Goal: Task Accomplishment & Management: Use online tool/utility

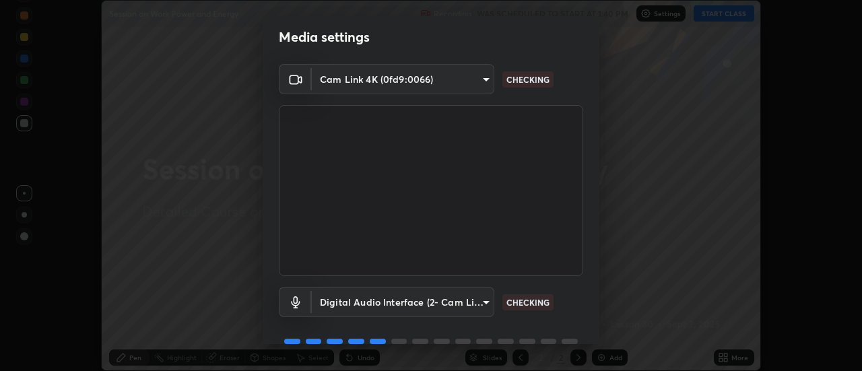
scroll to position [71, 0]
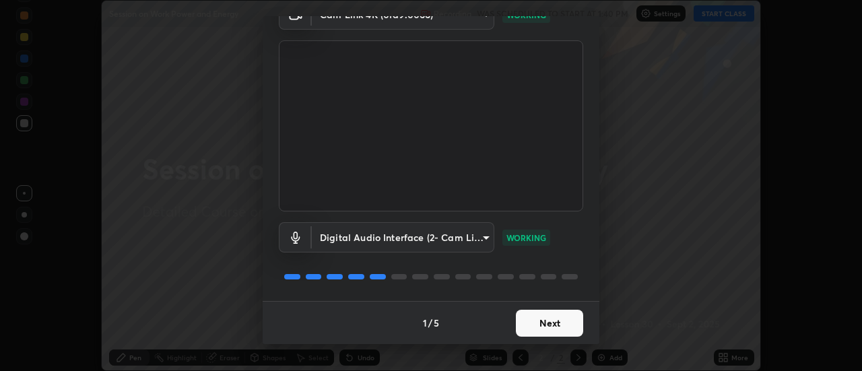
click at [554, 325] on button "Next" at bounding box center [549, 323] width 67 height 27
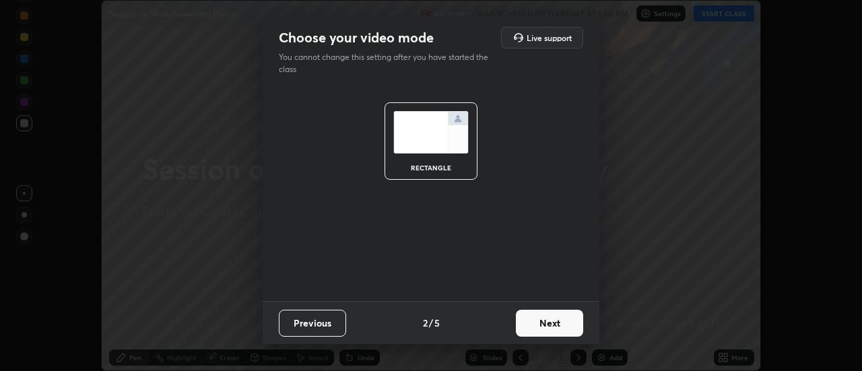
scroll to position [0, 0]
click at [554, 323] on button "Next" at bounding box center [549, 323] width 67 height 27
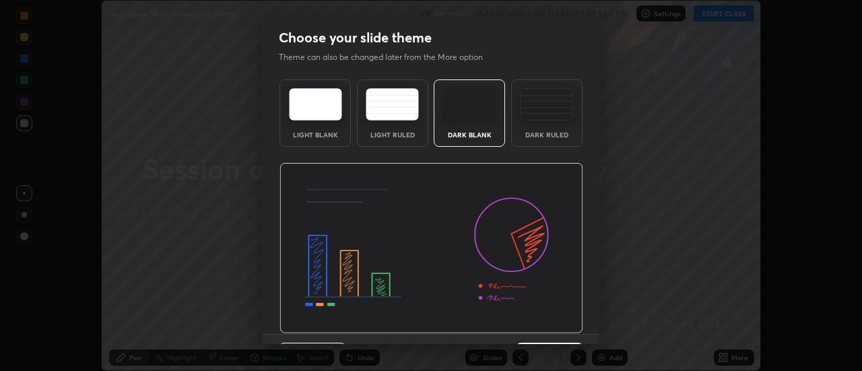
scroll to position [33, 0]
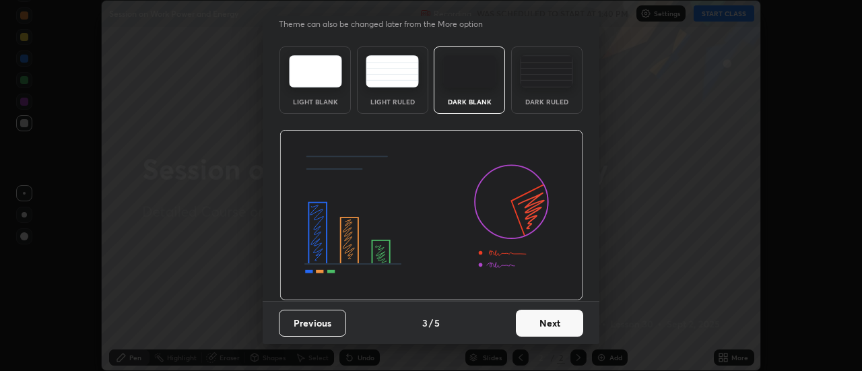
click at [546, 322] on button "Next" at bounding box center [549, 323] width 67 height 27
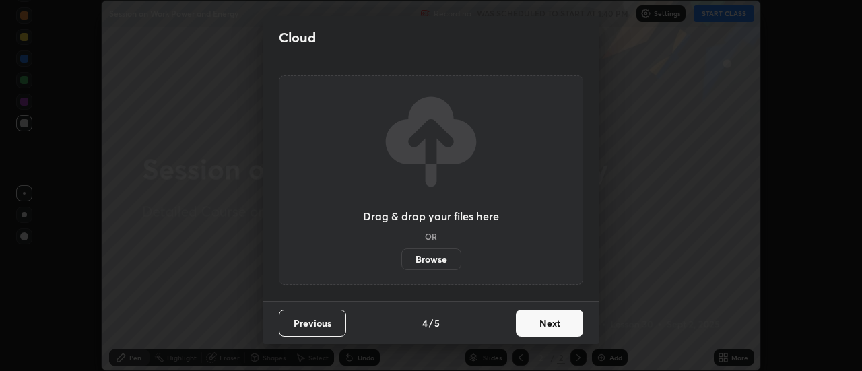
scroll to position [0, 0]
click at [548, 326] on button "Next" at bounding box center [549, 323] width 67 height 27
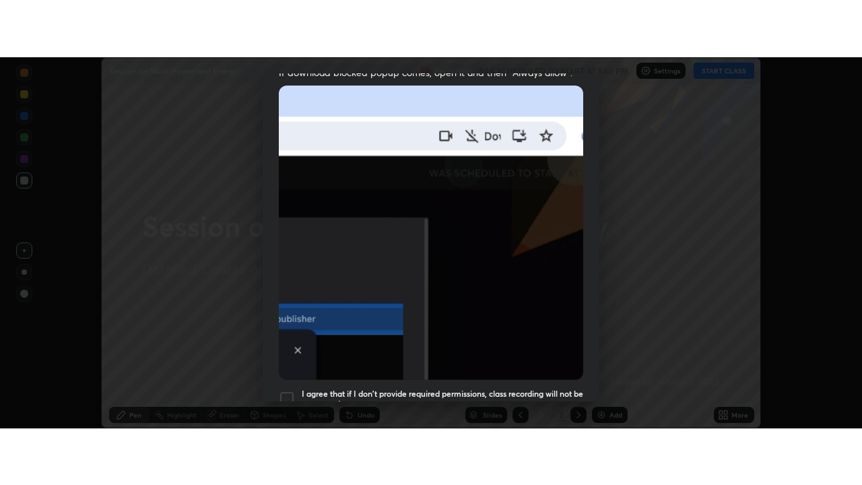
scroll to position [346, 0]
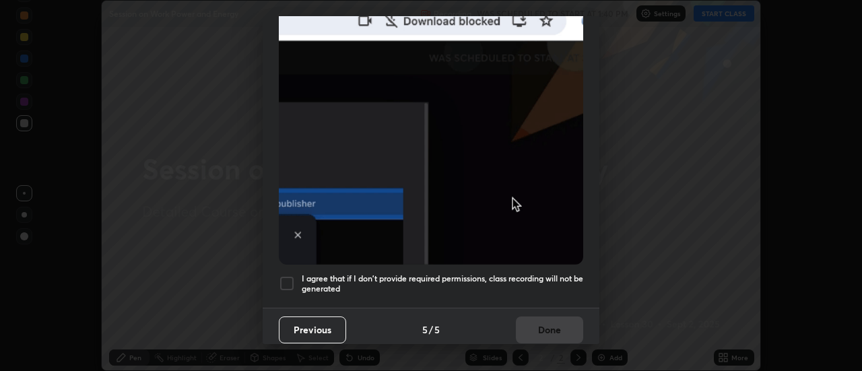
click at [292, 276] on div at bounding box center [287, 284] width 16 height 16
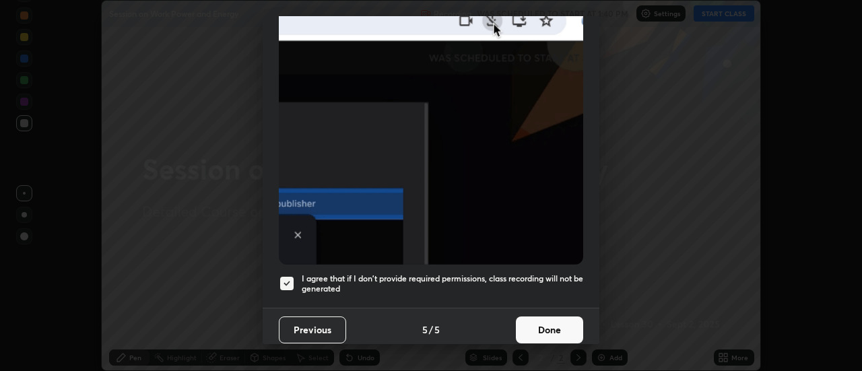
click at [554, 323] on button "Done" at bounding box center [549, 330] width 67 height 27
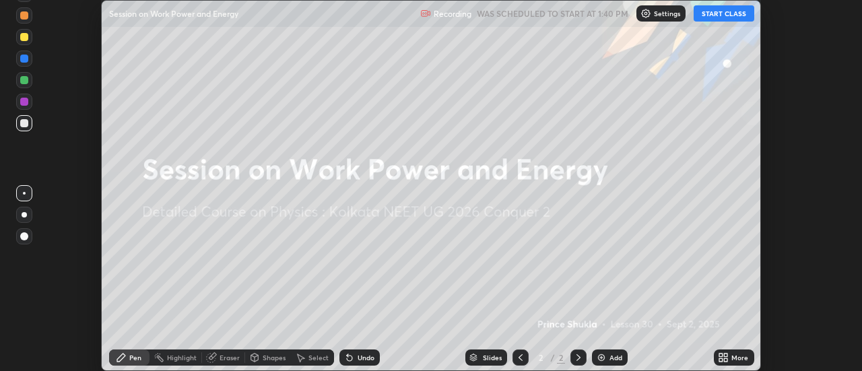
click at [734, 13] on button "START CLASS" at bounding box center [724, 13] width 61 height 16
click at [726, 355] on icon at bounding box center [726, 355] width 3 height 3
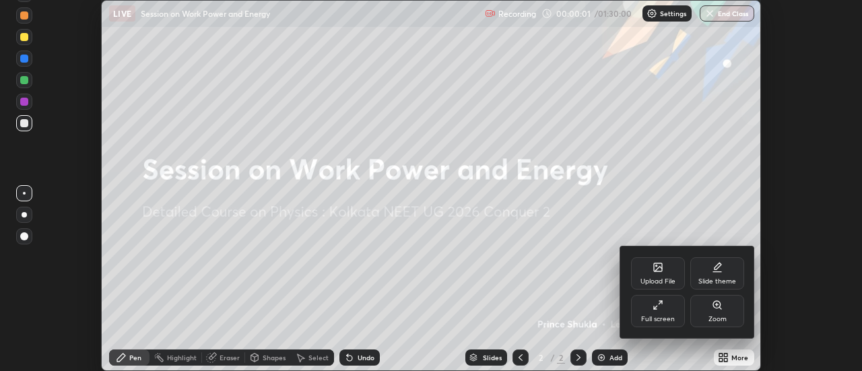
click at [657, 319] on div "Full screen" at bounding box center [658, 319] width 34 height 7
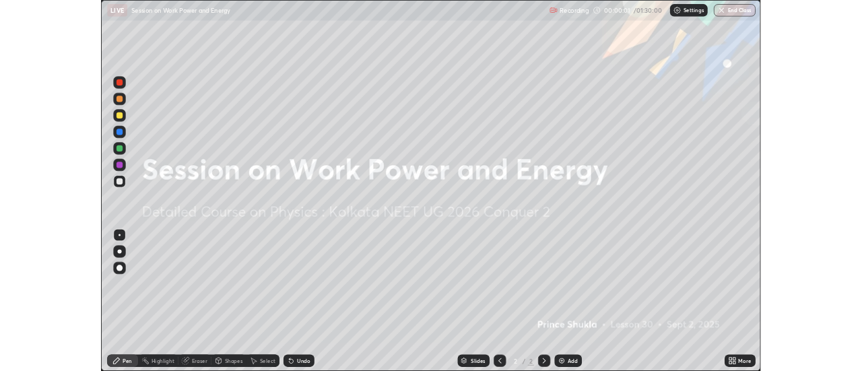
scroll to position [485, 862]
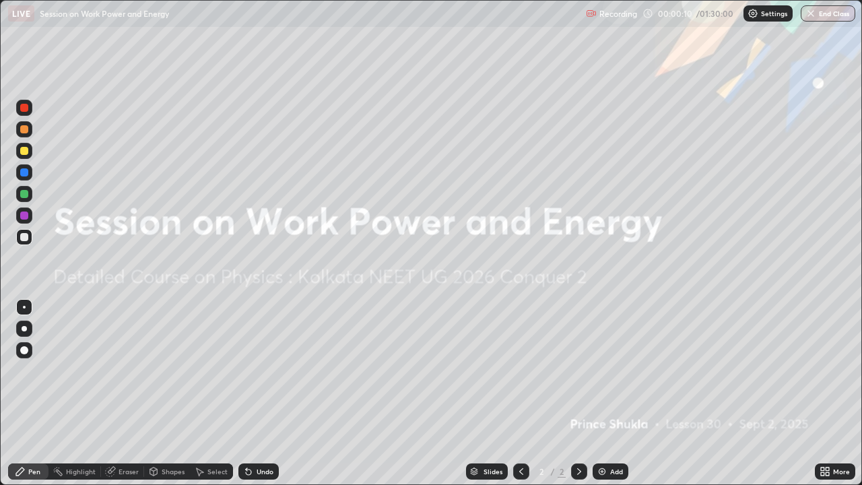
click at [842, 370] on div "More" at bounding box center [841, 471] width 17 height 7
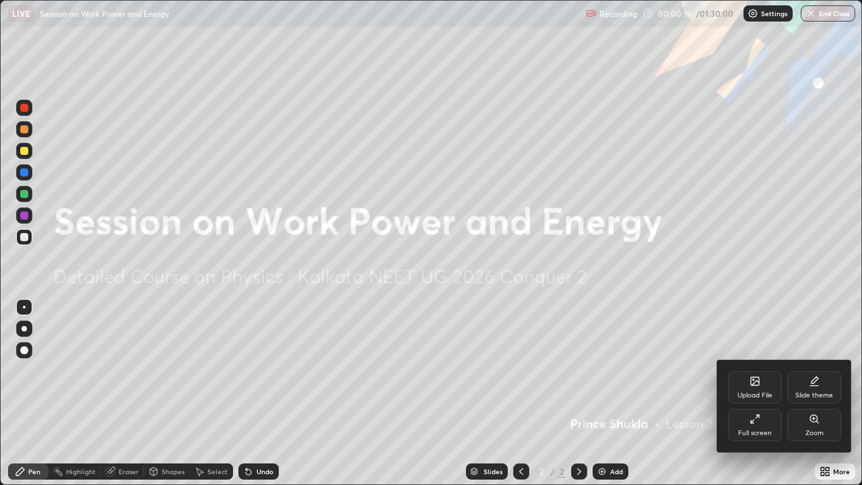
click at [752, 370] on div "Upload File" at bounding box center [755, 387] width 54 height 32
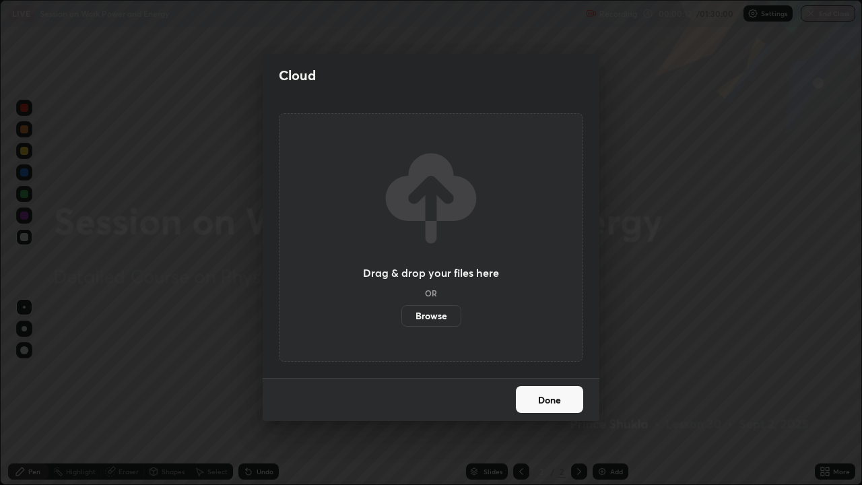
click at [441, 315] on label "Browse" at bounding box center [431, 316] width 60 height 22
click at [401, 315] on input "Browse" at bounding box center [401, 316] width 0 height 22
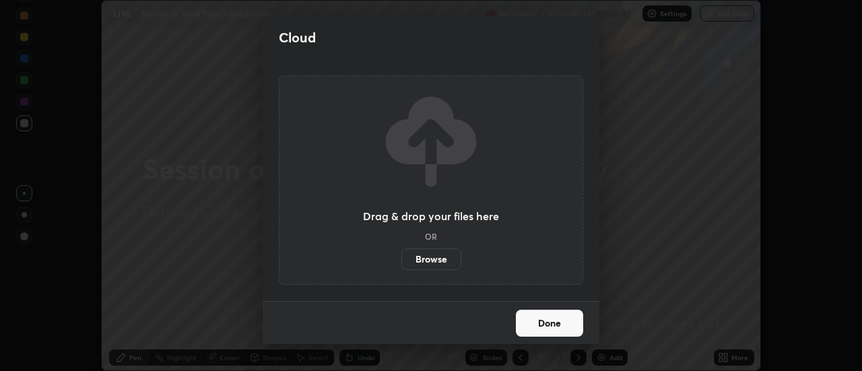
scroll to position [66991, 66499]
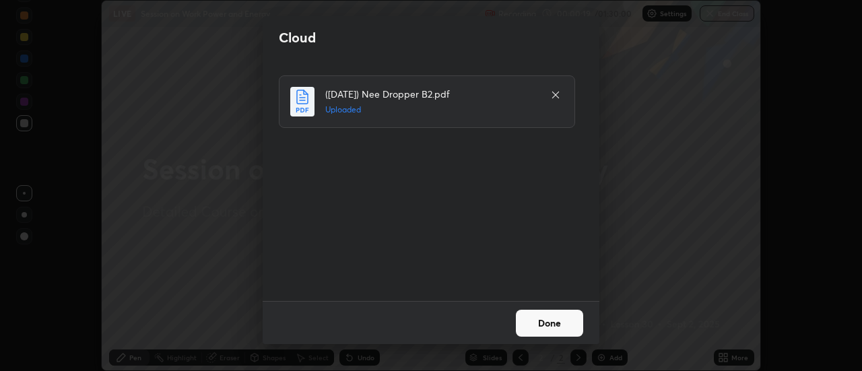
click at [546, 321] on button "Done" at bounding box center [549, 323] width 67 height 27
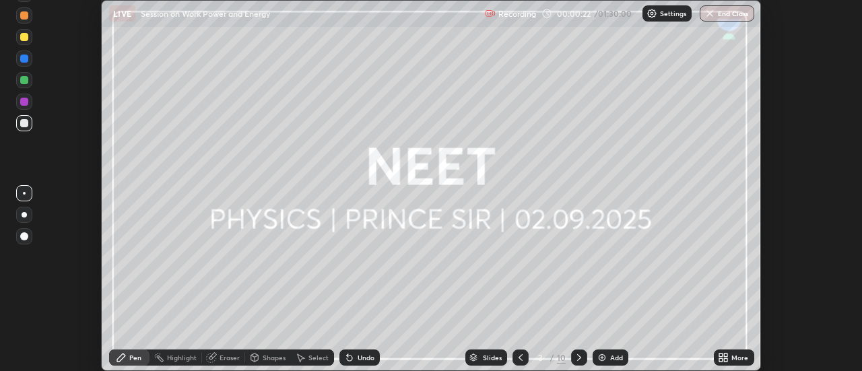
click at [492, 357] on div "Slides" at bounding box center [492, 357] width 19 height 7
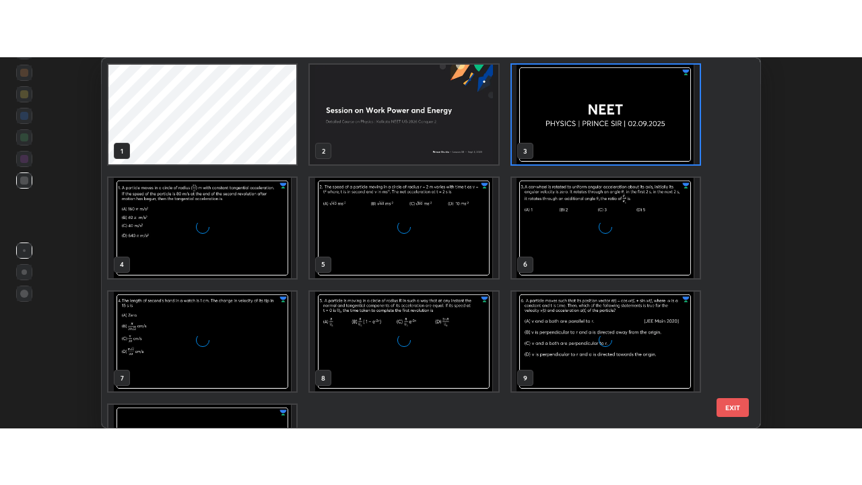
scroll to position [366, 651]
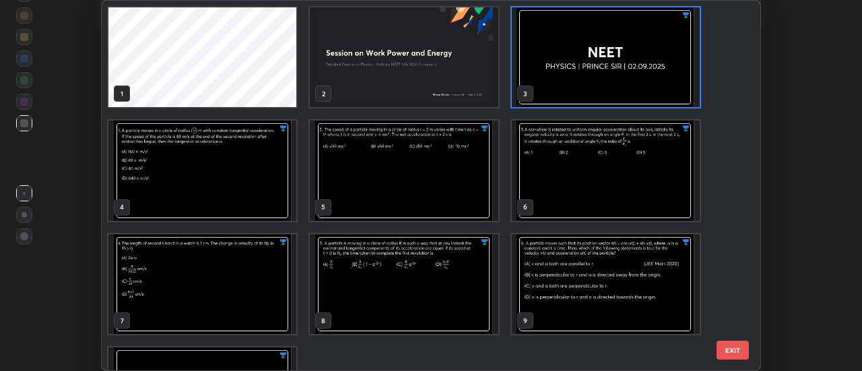
click at [591, 80] on img "grid" at bounding box center [606, 57] width 188 height 100
click at [593, 82] on img "grid" at bounding box center [606, 57] width 188 height 100
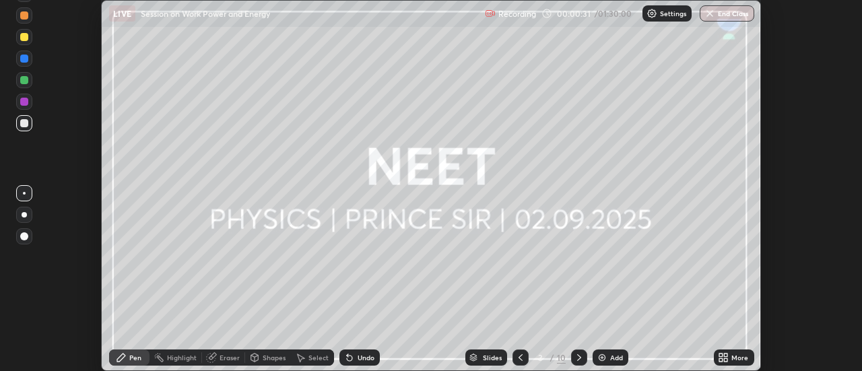
click at [721, 355] on icon at bounding box center [720, 355] width 3 height 3
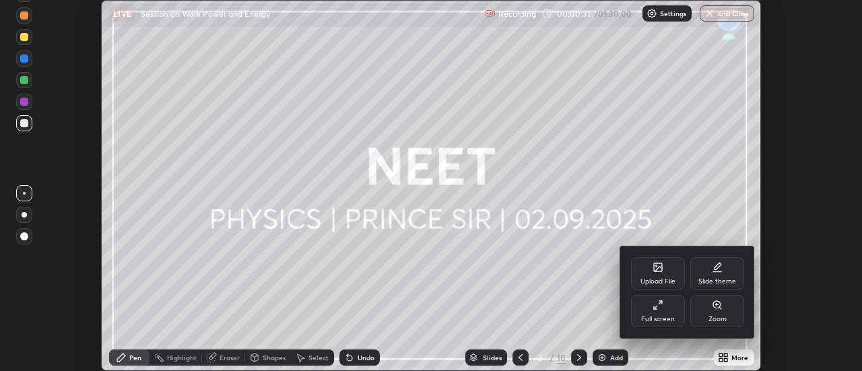
click at [651, 312] on div "Full screen" at bounding box center [658, 311] width 54 height 32
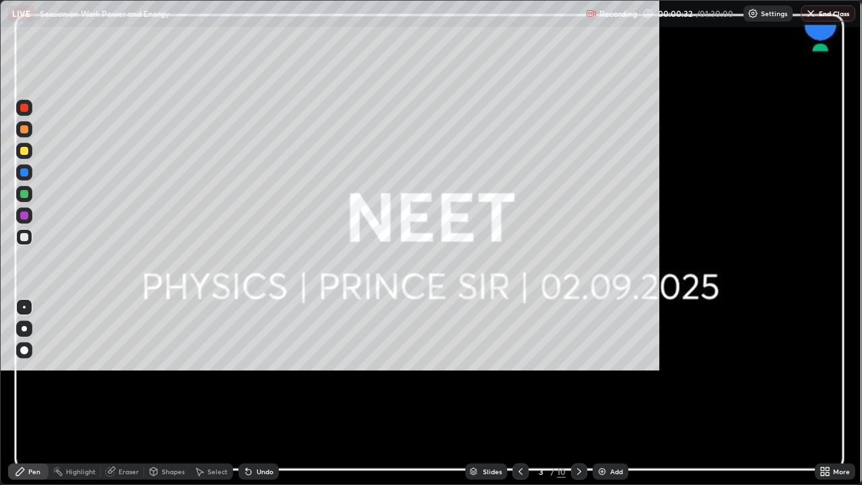
scroll to position [485, 862]
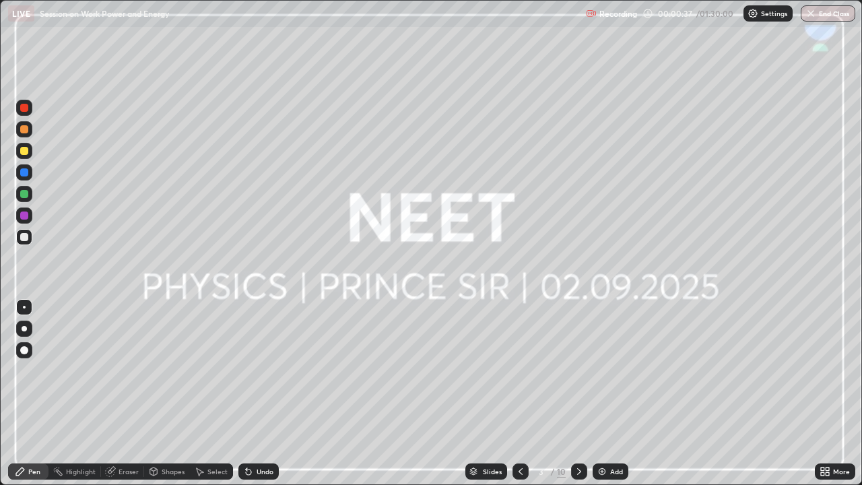
click at [610, 370] on div "Add" at bounding box center [611, 471] width 36 height 16
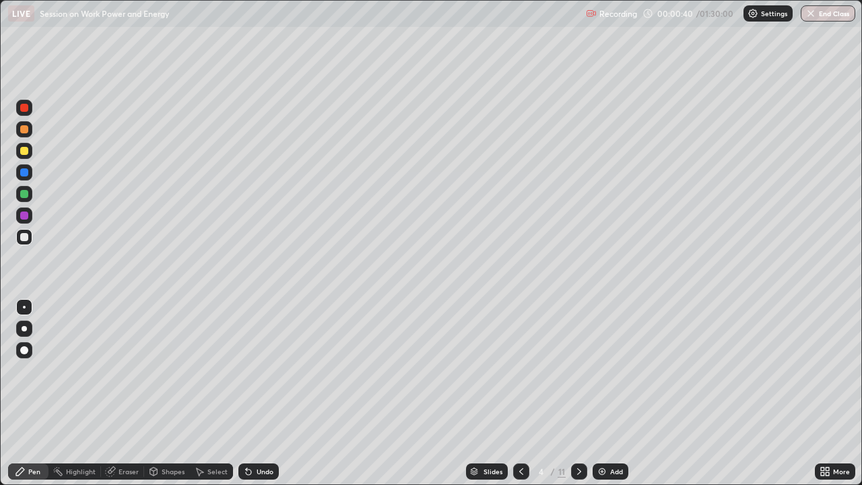
click at [25, 198] on div at bounding box center [24, 194] width 16 height 16
click at [22, 135] on div at bounding box center [24, 129] width 16 height 16
click at [168, 370] on div "Shapes" at bounding box center [173, 471] width 23 height 7
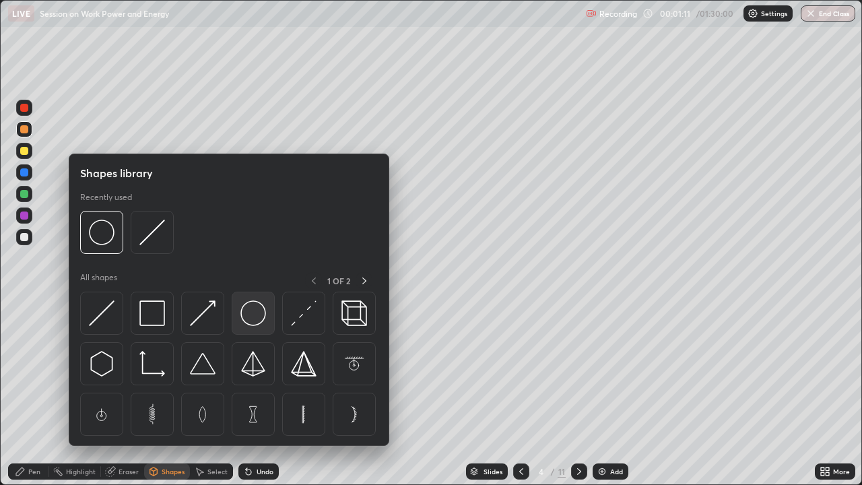
click at [253, 327] on div at bounding box center [253, 313] width 43 height 43
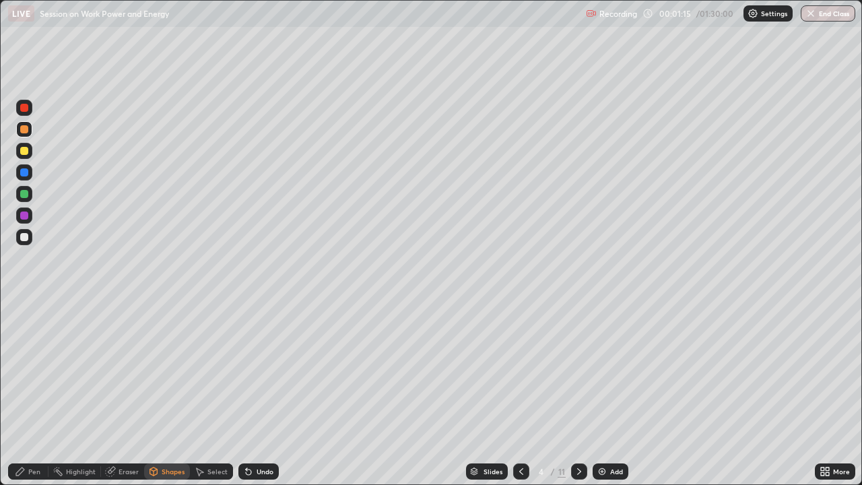
click at [36, 370] on div "Pen" at bounding box center [28, 471] width 40 height 16
click at [28, 178] on div at bounding box center [24, 172] width 16 height 16
click at [254, 370] on div "Undo" at bounding box center [258, 471] width 40 height 16
click at [253, 370] on div "Undo" at bounding box center [258, 471] width 40 height 16
click at [28, 370] on div "Pen" at bounding box center [34, 471] width 12 height 7
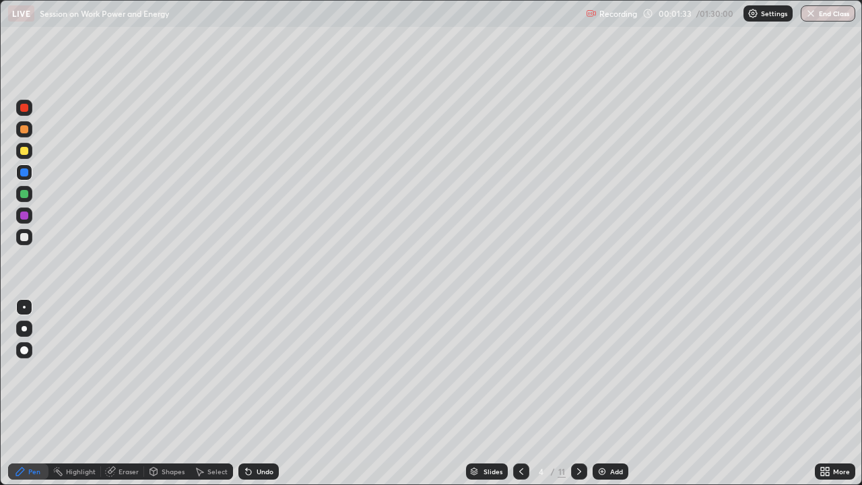
click at [26, 152] on div at bounding box center [24, 151] width 8 height 8
click at [28, 174] on div at bounding box center [24, 172] width 16 height 16
click at [24, 150] on div at bounding box center [24, 151] width 8 height 8
click at [26, 194] on div at bounding box center [24, 194] width 8 height 8
click at [31, 217] on div at bounding box center [24, 215] width 16 height 16
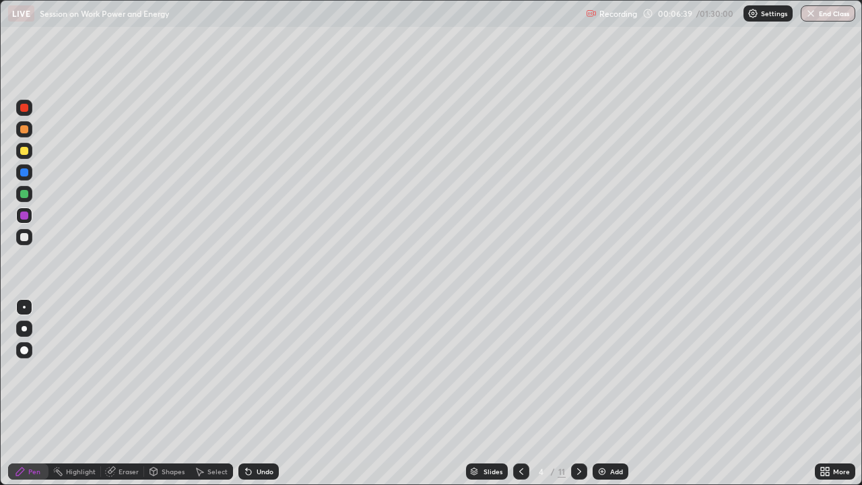
click at [27, 150] on div at bounding box center [24, 151] width 8 height 8
click at [30, 133] on div at bounding box center [24, 129] width 16 height 16
click at [30, 193] on div at bounding box center [24, 194] width 16 height 16
click at [26, 154] on div at bounding box center [24, 151] width 8 height 8
click at [25, 215] on div at bounding box center [24, 216] width 8 height 8
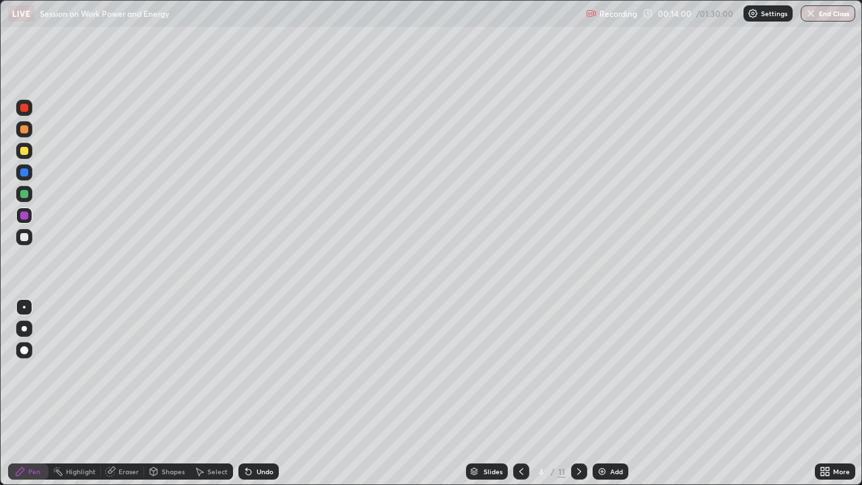
click at [616, 370] on div "Add" at bounding box center [616, 471] width 13 height 7
click at [520, 370] on icon at bounding box center [521, 471] width 11 height 11
click at [577, 370] on icon at bounding box center [579, 471] width 11 height 11
click at [520, 370] on icon at bounding box center [521, 471] width 11 height 11
click at [578, 370] on icon at bounding box center [579, 471] width 11 height 11
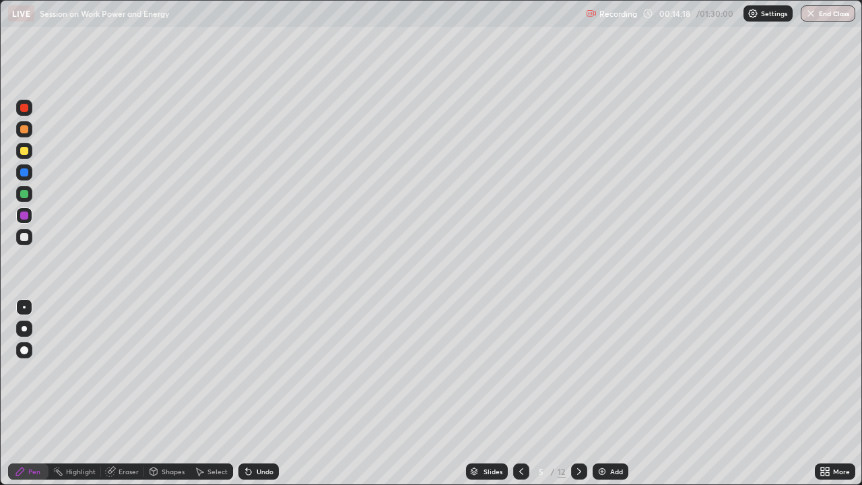
click at [518, 370] on icon at bounding box center [521, 471] width 11 height 11
click at [574, 370] on icon at bounding box center [579, 471] width 11 height 11
click at [520, 370] on icon at bounding box center [521, 471] width 11 height 11
click at [585, 370] on div at bounding box center [579, 471] width 16 height 16
click at [24, 152] on div at bounding box center [24, 151] width 8 height 8
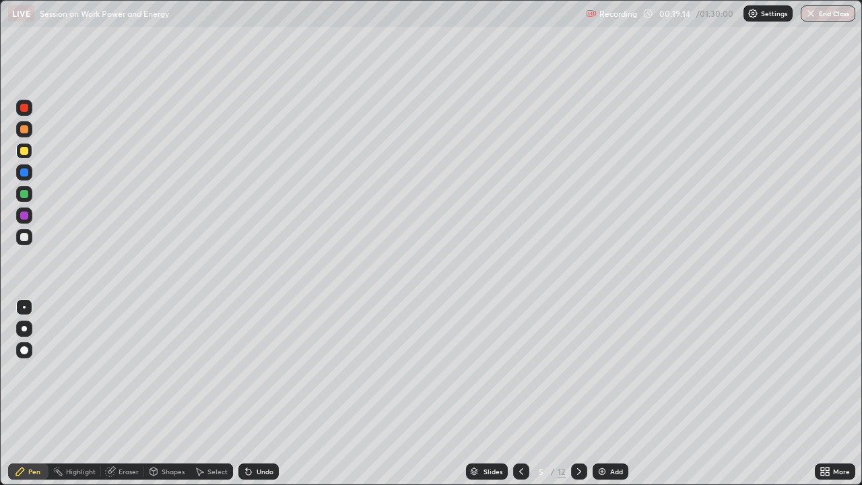
click at [269, 370] on div "Undo" at bounding box center [265, 471] width 17 height 7
click at [25, 219] on div at bounding box center [24, 216] width 8 height 8
click at [25, 194] on div at bounding box center [24, 194] width 8 height 8
click at [30, 238] on div at bounding box center [24, 237] width 16 height 16
click at [27, 217] on div at bounding box center [24, 216] width 8 height 8
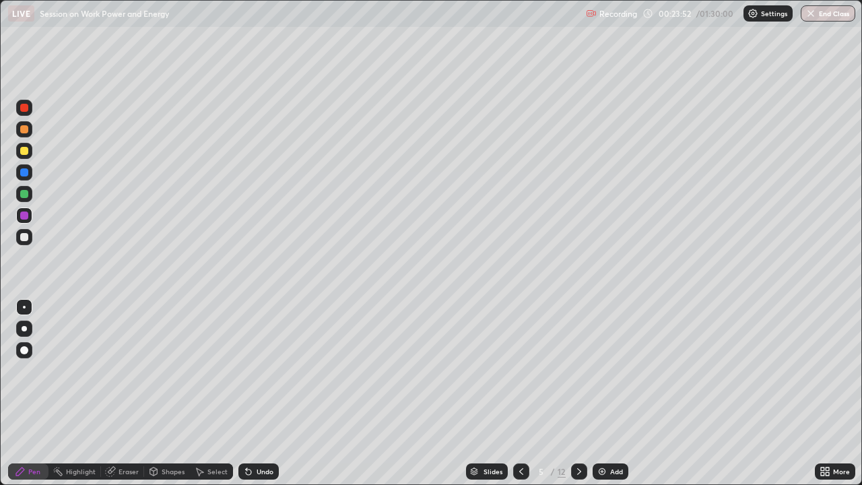
click at [612, 370] on div "Add" at bounding box center [616, 471] width 13 height 7
click at [26, 130] on div at bounding box center [24, 129] width 8 height 8
click at [520, 370] on icon at bounding box center [521, 471] width 11 height 11
click at [578, 370] on icon at bounding box center [579, 471] width 11 height 11
click at [519, 370] on icon at bounding box center [521, 471] width 11 height 11
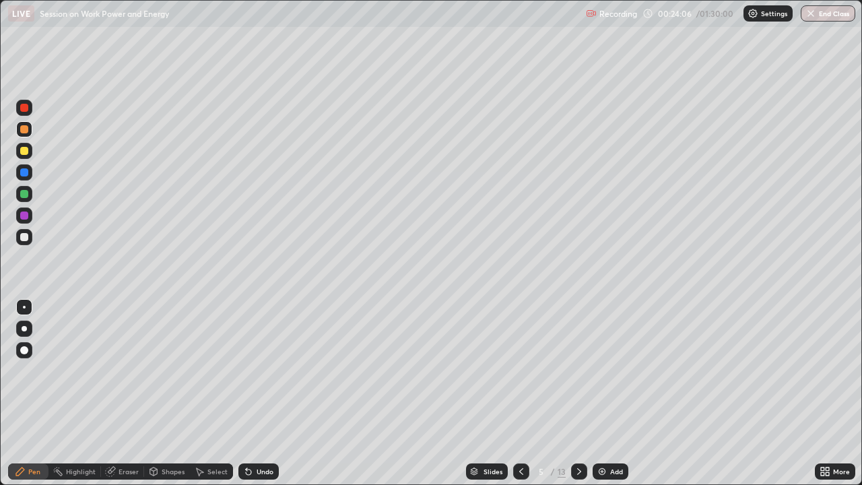
click at [577, 370] on icon at bounding box center [579, 471] width 11 height 11
click at [520, 370] on icon at bounding box center [521, 471] width 11 height 11
click at [574, 370] on div at bounding box center [579, 471] width 16 height 16
click at [519, 370] on icon at bounding box center [521, 471] width 11 height 11
click at [578, 370] on icon at bounding box center [579, 471] width 11 height 11
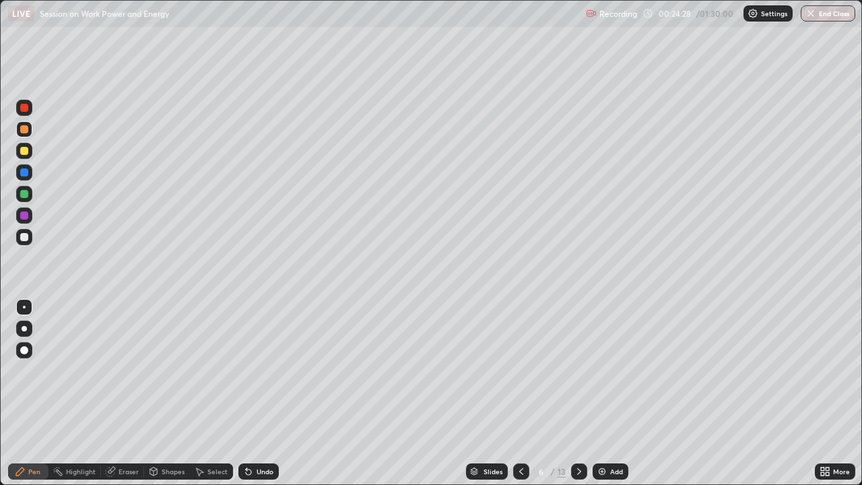
click at [520, 370] on icon at bounding box center [521, 471] width 11 height 11
click at [578, 370] on icon at bounding box center [579, 471] width 11 height 11
click at [520, 370] on icon at bounding box center [521, 471] width 11 height 11
click at [579, 370] on icon at bounding box center [579, 471] width 11 height 11
click at [521, 370] on icon at bounding box center [521, 471] width 11 height 11
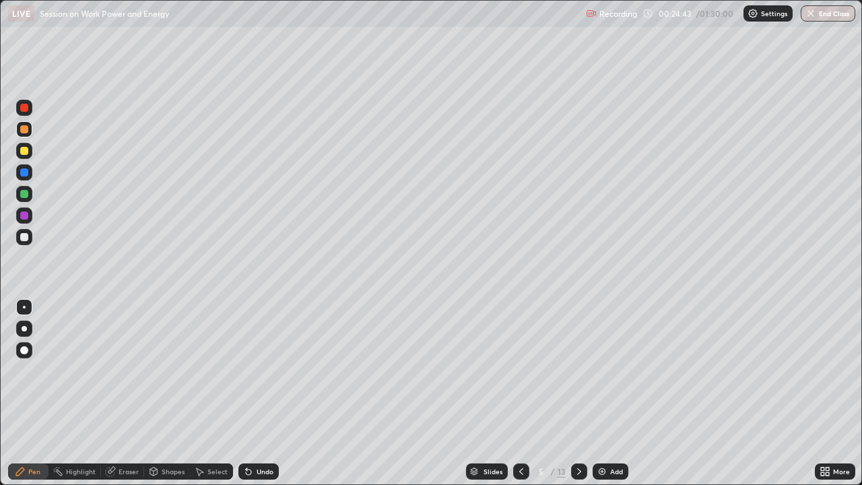
click at [576, 370] on div at bounding box center [579, 471] width 16 height 16
click at [519, 370] on icon at bounding box center [521, 471] width 11 height 11
click at [573, 370] on div at bounding box center [579, 471] width 16 height 16
click at [519, 370] on icon at bounding box center [521, 471] width 11 height 11
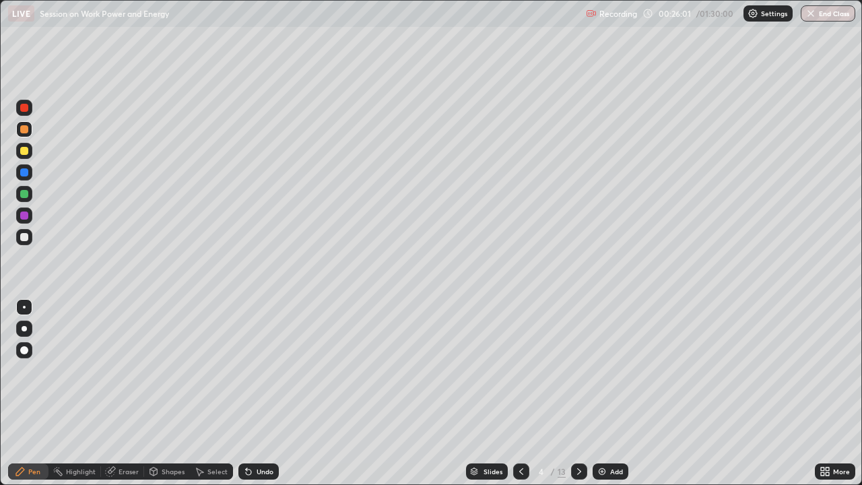
click at [579, 370] on icon at bounding box center [579, 471] width 11 height 11
click at [576, 370] on icon at bounding box center [579, 471] width 11 height 11
click at [263, 370] on div "Undo" at bounding box center [265, 471] width 17 height 7
click at [521, 370] on icon at bounding box center [521, 471] width 11 height 11
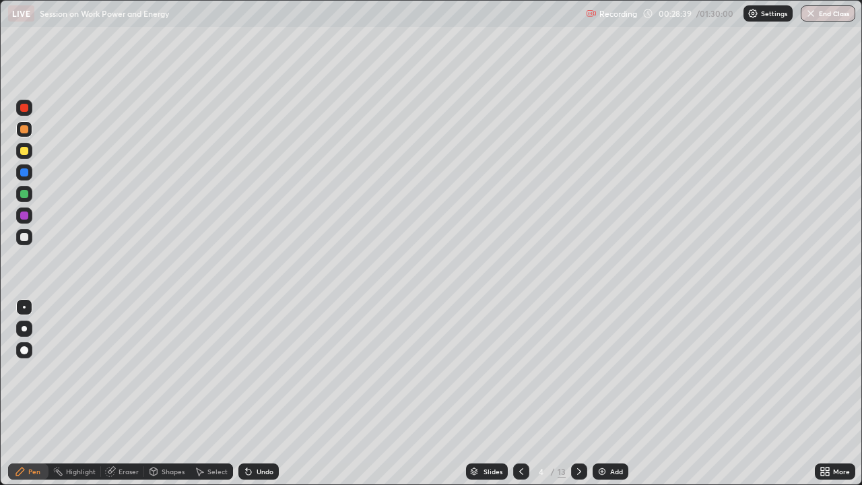
click at [576, 370] on icon at bounding box center [579, 471] width 11 height 11
click at [578, 370] on icon at bounding box center [579, 471] width 11 height 11
click at [22, 152] on div at bounding box center [24, 151] width 8 height 8
click at [780, 370] on div "Slides 6 / 13 Add" at bounding box center [547, 471] width 536 height 27
click at [262, 370] on div "Undo" at bounding box center [265, 471] width 17 height 7
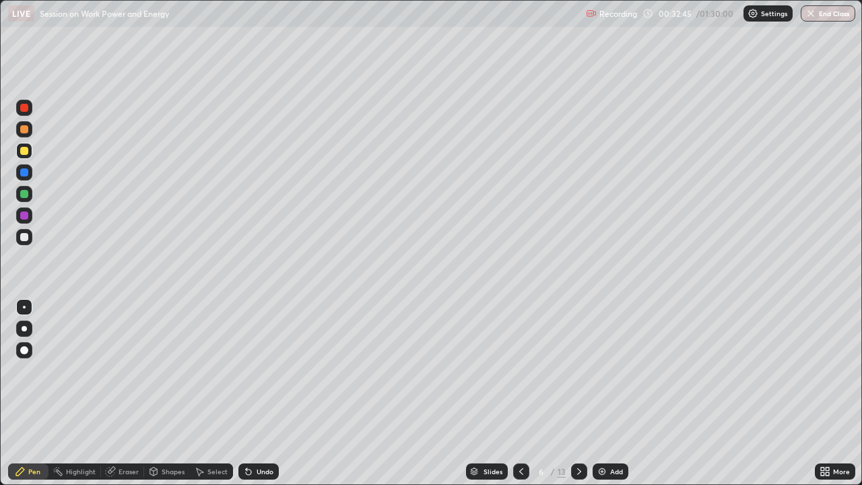
click at [267, 370] on div "Undo" at bounding box center [265, 471] width 17 height 7
click at [576, 370] on icon at bounding box center [579, 471] width 11 height 11
click at [578, 370] on icon at bounding box center [579, 471] width 11 height 11
click at [521, 370] on icon at bounding box center [521, 471] width 11 height 11
click at [518, 370] on icon at bounding box center [521, 471] width 11 height 11
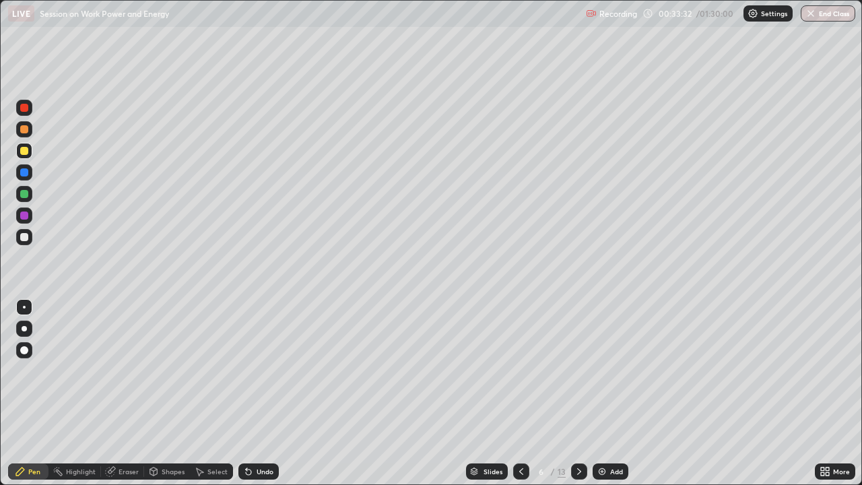
click at [519, 370] on icon at bounding box center [521, 471] width 4 height 7
click at [521, 370] on icon at bounding box center [521, 471] width 11 height 11
click at [582, 370] on div at bounding box center [579, 471] width 16 height 16
click at [578, 370] on icon at bounding box center [579, 471] width 11 height 11
click at [610, 370] on div "Add" at bounding box center [616, 471] width 13 height 7
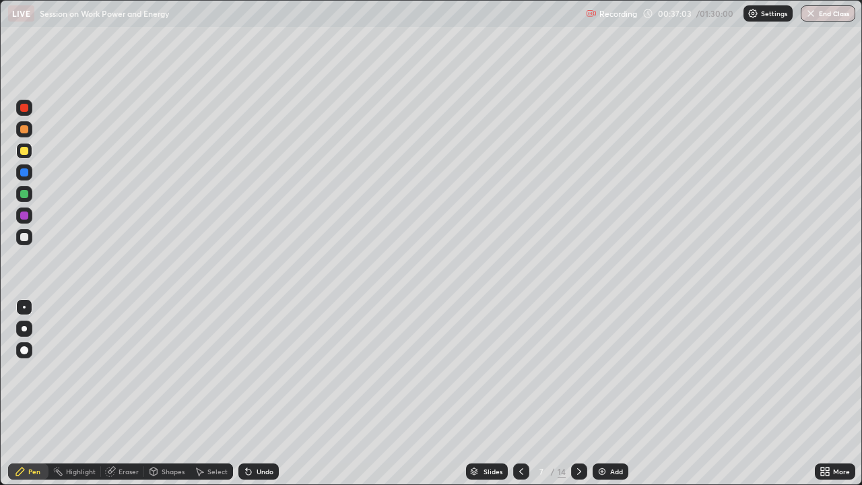
click at [29, 131] on div at bounding box center [24, 129] width 16 height 16
click at [26, 107] on div at bounding box center [24, 108] width 8 height 8
click at [75, 370] on div "Highlight" at bounding box center [81, 471] width 30 height 7
click at [169, 370] on div "Shapes" at bounding box center [173, 471] width 23 height 7
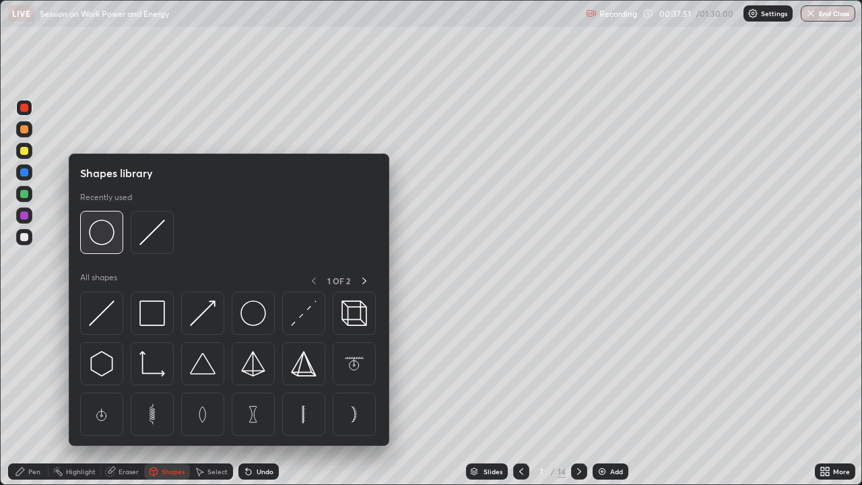
click at [110, 239] on img at bounding box center [102, 233] width 26 height 26
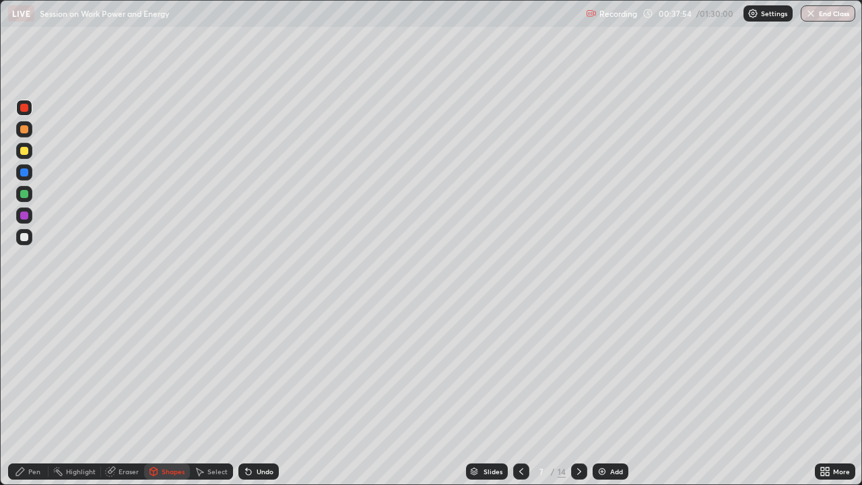
click at [28, 370] on div "Pen" at bounding box center [34, 471] width 12 height 7
click at [26, 150] on div at bounding box center [24, 151] width 8 height 8
click at [24, 174] on div at bounding box center [24, 172] width 8 height 8
click at [24, 108] on div at bounding box center [24, 108] width 8 height 8
click at [24, 192] on div at bounding box center [24, 194] width 8 height 8
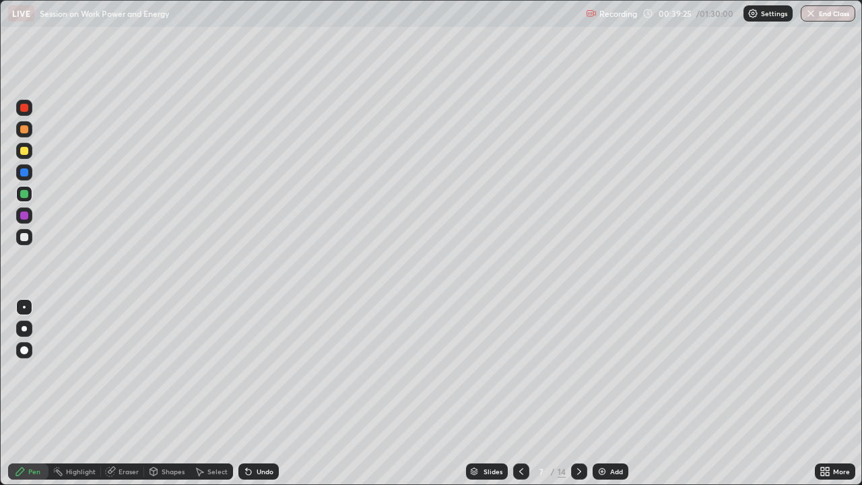
click at [26, 172] on div at bounding box center [24, 172] width 8 height 8
click at [117, 370] on div "Eraser" at bounding box center [122, 471] width 43 height 16
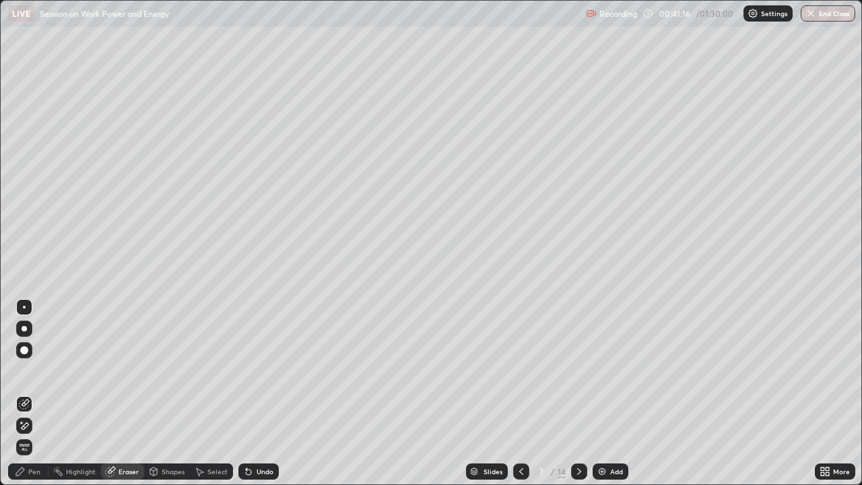
click at [28, 370] on div "Pen" at bounding box center [34, 471] width 12 height 7
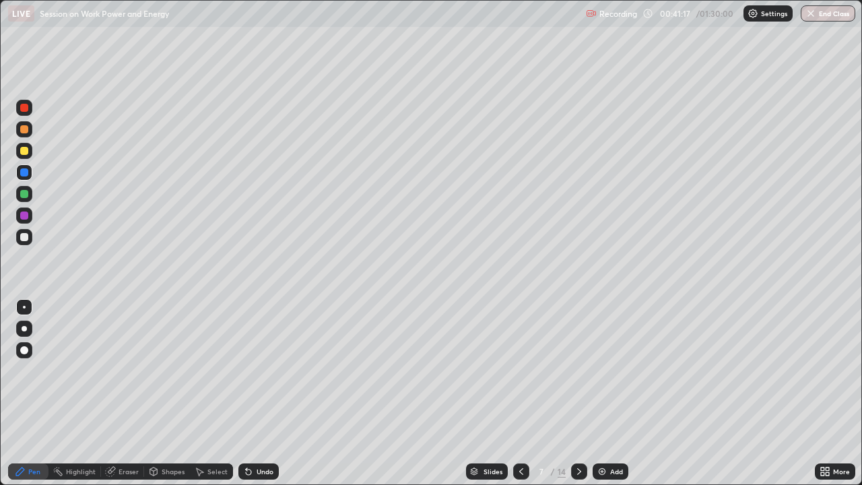
click at [24, 150] on div at bounding box center [24, 151] width 8 height 8
click at [126, 370] on div "Eraser" at bounding box center [129, 471] width 20 height 7
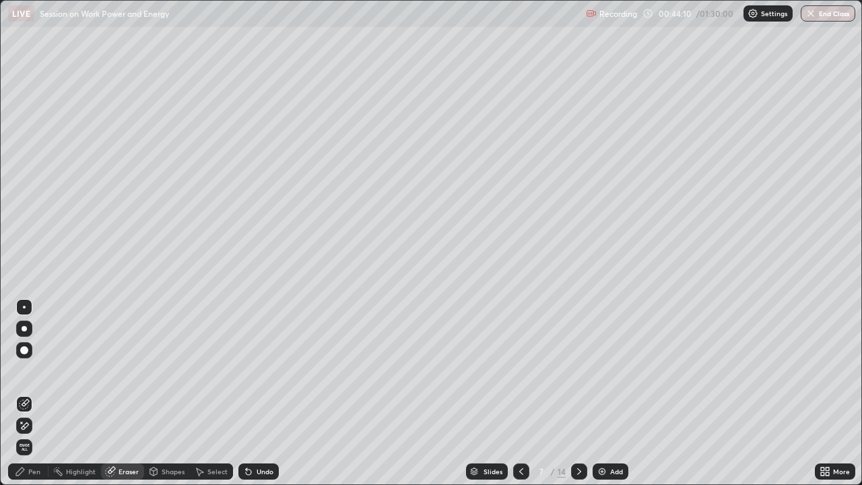
click at [36, 370] on div "Pen" at bounding box center [34, 471] width 12 height 7
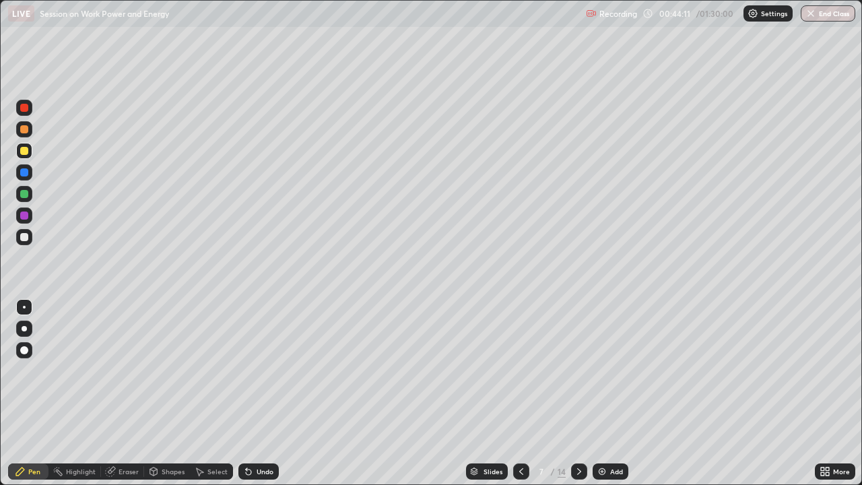
click at [24, 193] on div at bounding box center [24, 194] width 8 height 8
click at [267, 370] on div "Undo" at bounding box center [258, 471] width 40 height 16
click at [259, 370] on div "Undo" at bounding box center [265, 471] width 17 height 7
click at [265, 370] on div "Undo" at bounding box center [265, 471] width 17 height 7
click at [30, 216] on div at bounding box center [24, 215] width 16 height 16
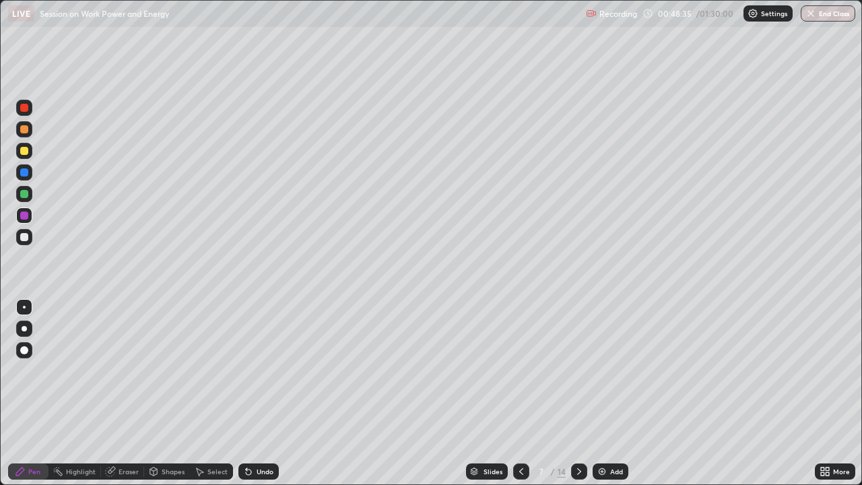
click at [619, 370] on div "Add" at bounding box center [616, 471] width 13 height 7
click at [26, 127] on div at bounding box center [24, 129] width 8 height 8
click at [257, 370] on div "Undo" at bounding box center [265, 471] width 17 height 7
click at [25, 151] on div at bounding box center [24, 151] width 8 height 8
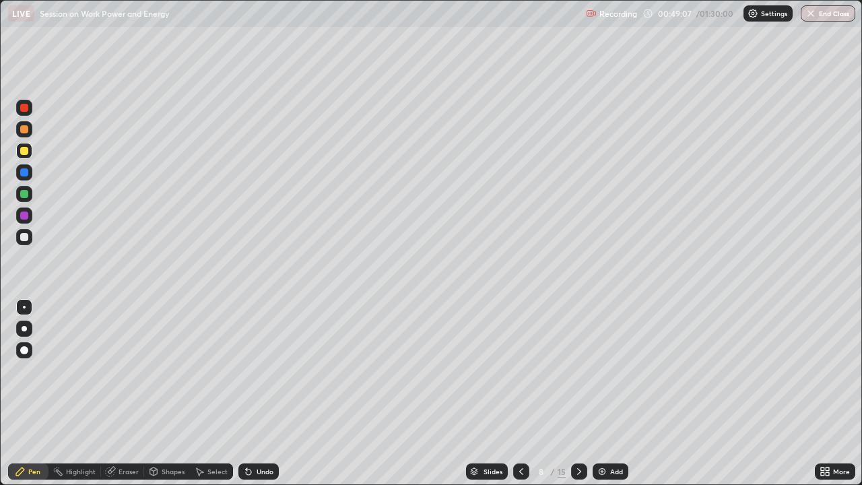
click at [261, 370] on div "Undo" at bounding box center [265, 471] width 17 height 7
click at [166, 370] on div "Shapes" at bounding box center [167, 471] width 46 height 16
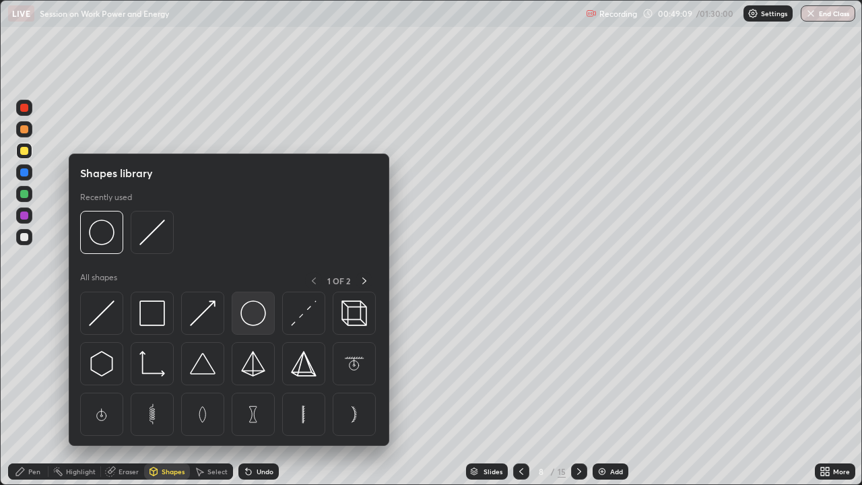
click at [251, 317] on img at bounding box center [253, 313] width 26 height 26
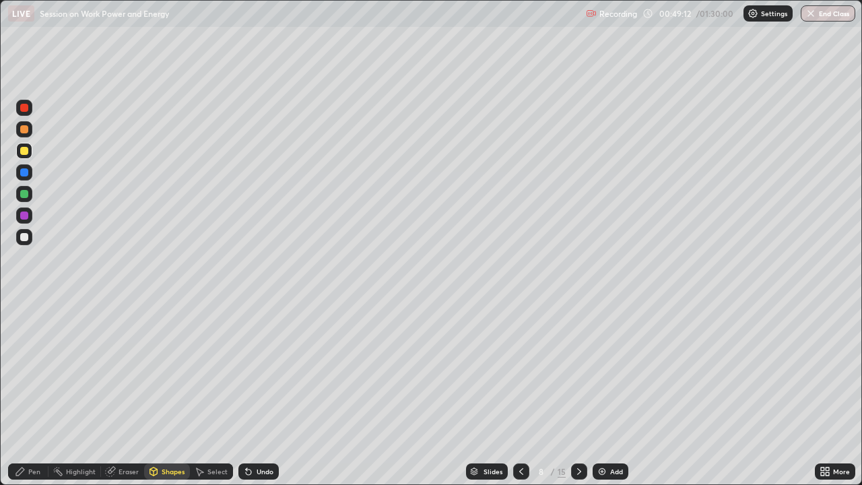
click at [36, 370] on div "Pen" at bounding box center [34, 471] width 12 height 7
click at [261, 370] on div "Undo" at bounding box center [265, 471] width 17 height 7
click at [26, 194] on div at bounding box center [24, 194] width 8 height 8
click at [24, 130] on div at bounding box center [24, 129] width 8 height 8
click at [26, 216] on div at bounding box center [24, 216] width 8 height 8
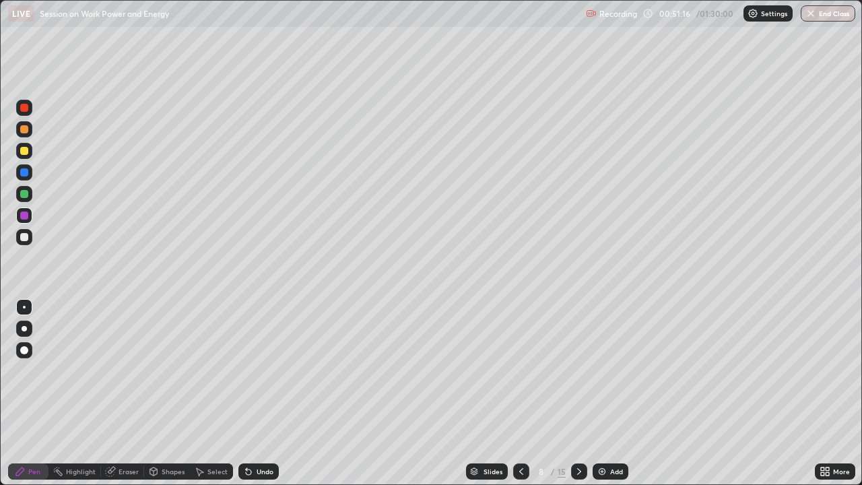
click at [77, 370] on div "Highlight" at bounding box center [81, 471] width 30 height 7
click at [159, 370] on div "Shapes" at bounding box center [167, 471] width 46 height 16
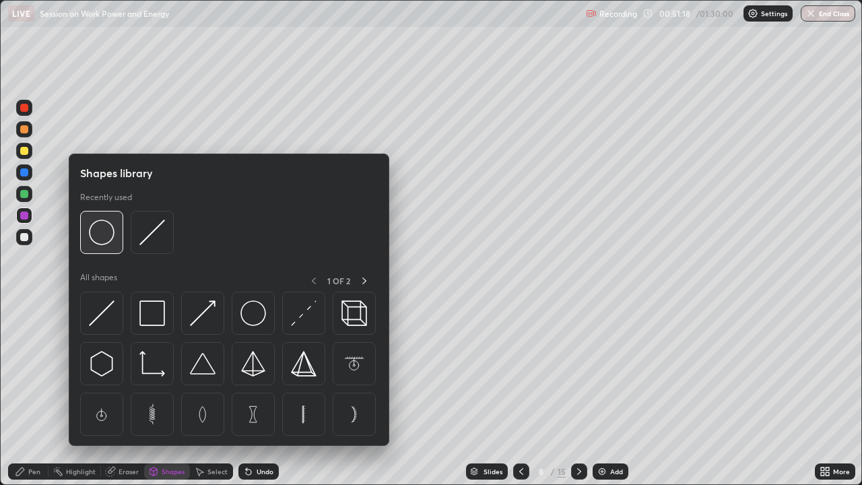
click at [108, 234] on img at bounding box center [102, 233] width 26 height 26
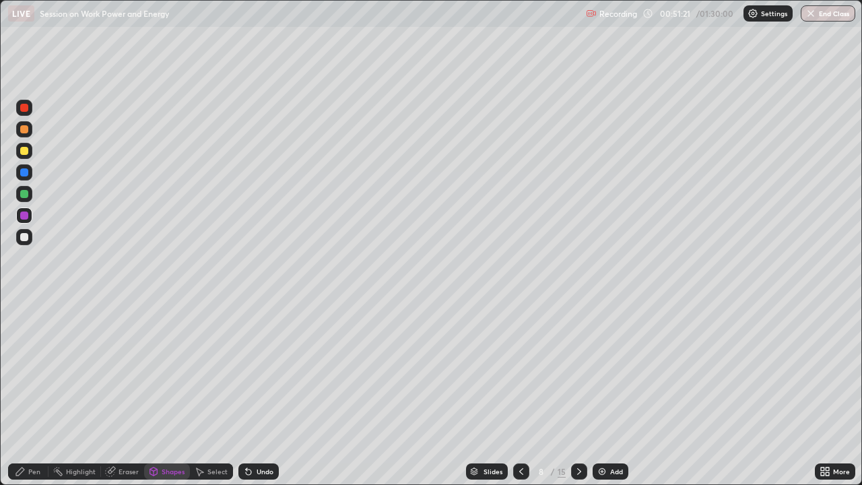
click at [28, 370] on div "Pen" at bounding box center [28, 471] width 40 height 16
click at [27, 154] on div at bounding box center [24, 151] width 16 height 16
click at [25, 129] on div at bounding box center [24, 129] width 8 height 8
click at [25, 176] on div at bounding box center [24, 172] width 8 height 8
click at [28, 152] on div at bounding box center [24, 151] width 8 height 8
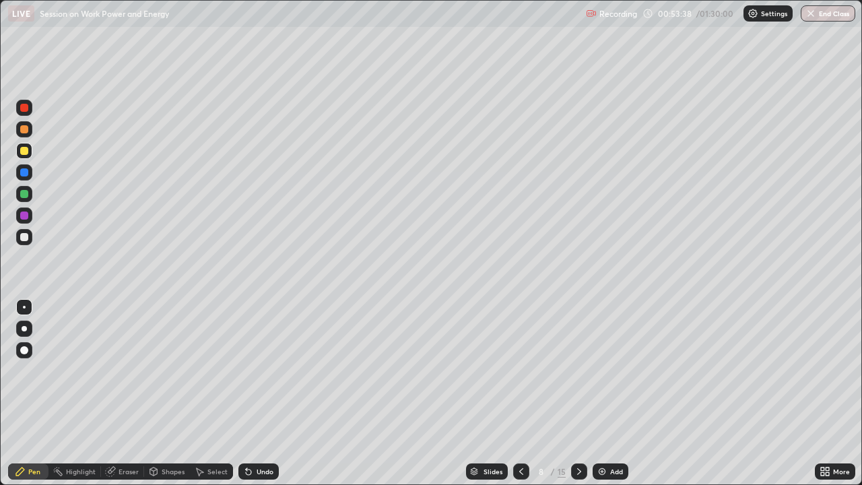
click at [520, 370] on icon at bounding box center [521, 471] width 4 height 7
click at [519, 370] on icon at bounding box center [521, 471] width 4 height 7
click at [520, 370] on icon at bounding box center [521, 471] width 11 height 11
click at [577, 370] on icon at bounding box center [579, 471] width 11 height 11
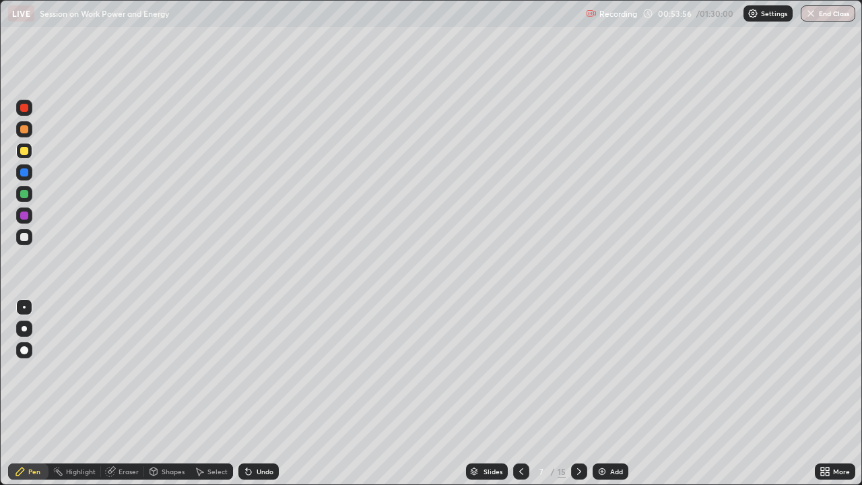
click at [579, 370] on icon at bounding box center [579, 471] width 11 height 11
click at [125, 370] on div "Eraser" at bounding box center [129, 471] width 20 height 7
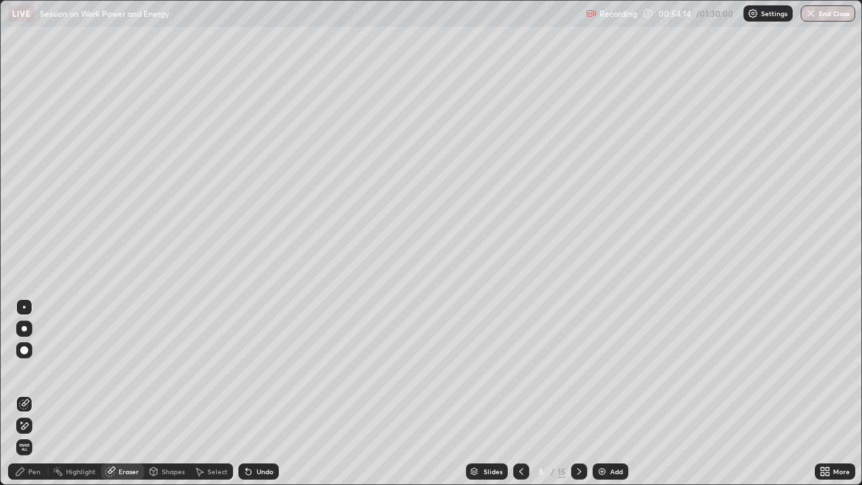
click at [122, 370] on div "Eraser" at bounding box center [129, 471] width 20 height 7
click at [37, 370] on div "Pen" at bounding box center [34, 471] width 12 height 7
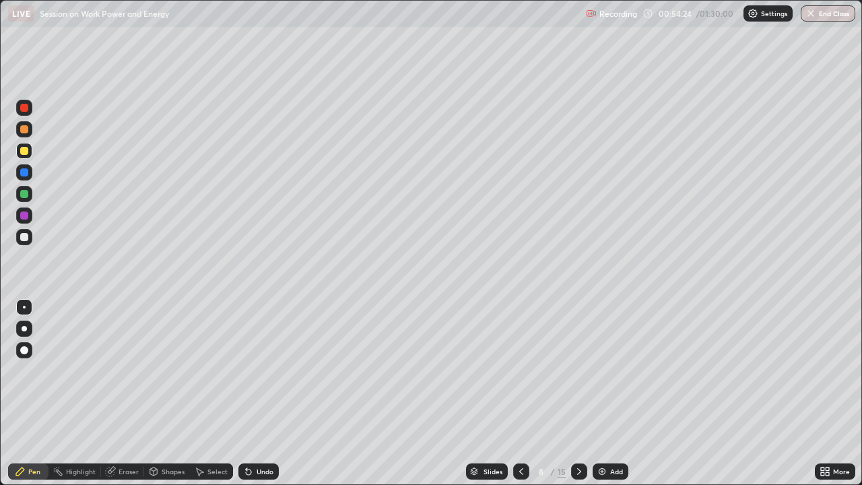
click at [28, 370] on div "Pen" at bounding box center [34, 471] width 12 height 7
click at [130, 370] on div "Eraser" at bounding box center [129, 471] width 20 height 7
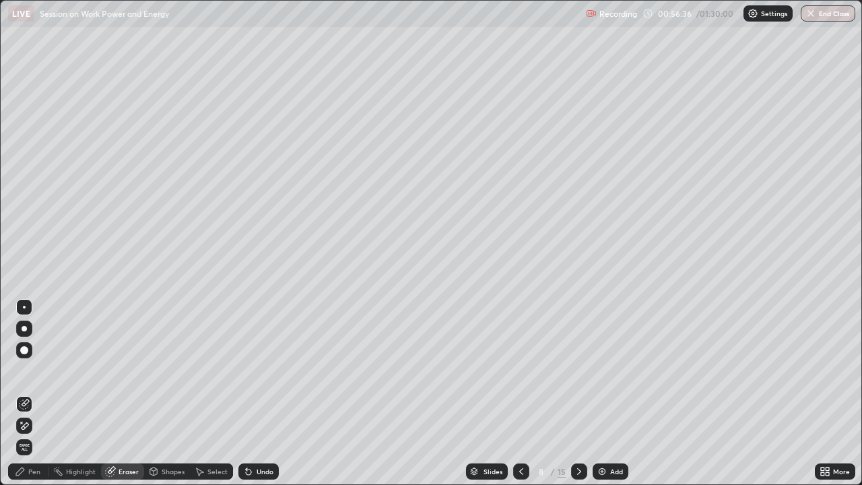
click at [36, 370] on div "Pen" at bounding box center [28, 471] width 40 height 16
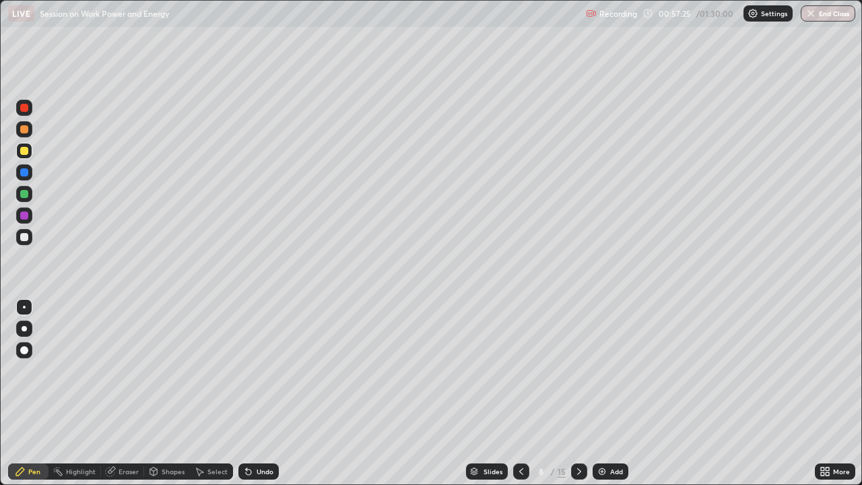
click at [617, 370] on div "Add" at bounding box center [616, 471] width 13 height 7
click at [167, 370] on div "Shapes" at bounding box center [173, 471] width 23 height 7
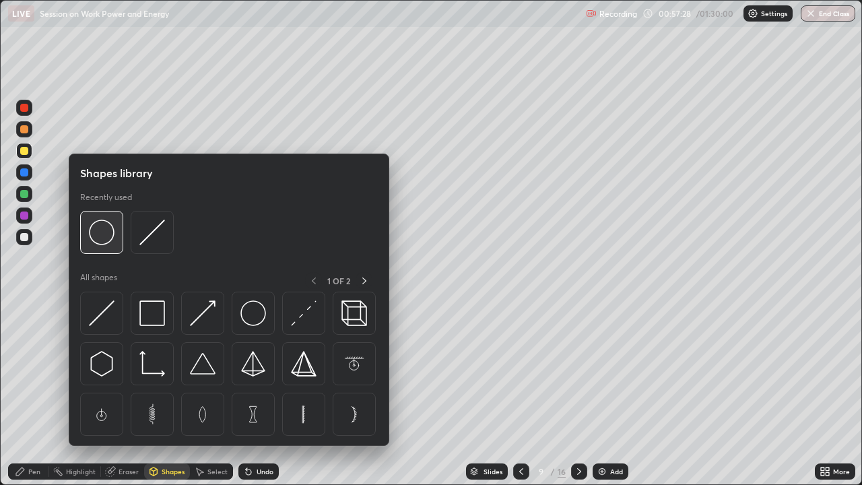
click at [110, 242] on img at bounding box center [102, 233] width 26 height 26
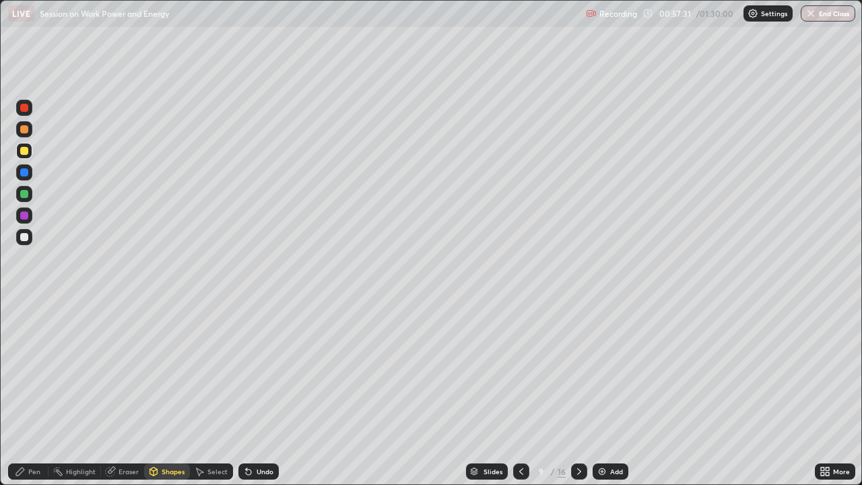
click at [30, 370] on div "Pen" at bounding box center [34, 471] width 12 height 7
click at [26, 129] on div at bounding box center [24, 129] width 8 height 8
click at [25, 108] on div at bounding box center [24, 108] width 8 height 8
click at [26, 173] on div at bounding box center [24, 172] width 8 height 8
click at [25, 154] on div at bounding box center [24, 151] width 8 height 8
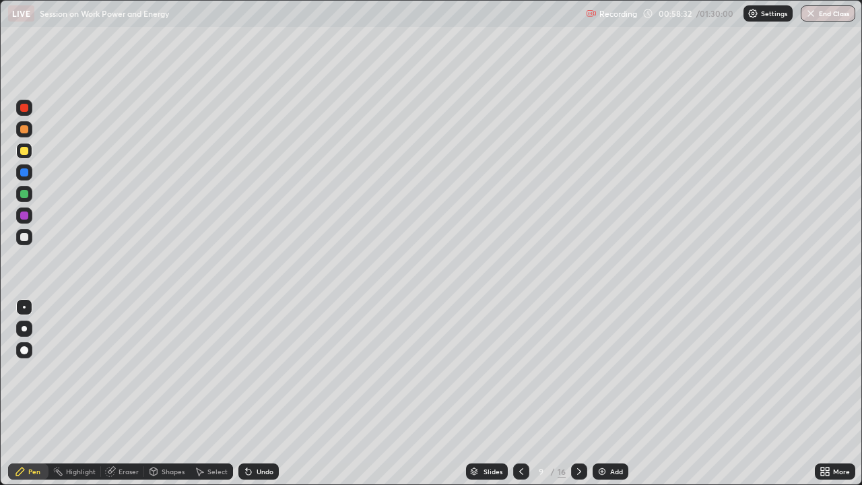
click at [26, 195] on div at bounding box center [24, 194] width 8 height 8
click at [27, 217] on div at bounding box center [24, 216] width 8 height 8
click at [519, 370] on icon at bounding box center [521, 471] width 11 height 11
click at [579, 370] on icon at bounding box center [579, 471] width 11 height 11
click at [27, 153] on div at bounding box center [24, 151] width 8 height 8
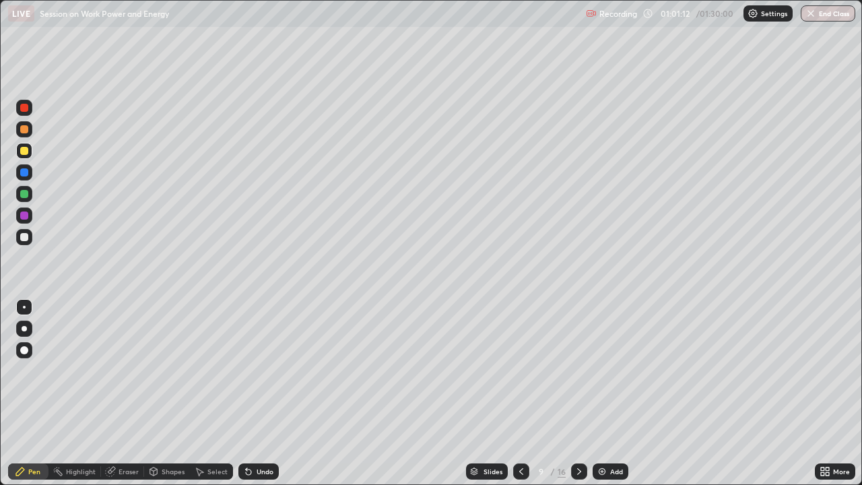
click at [267, 370] on div "Undo" at bounding box center [265, 471] width 17 height 7
click at [126, 370] on div "Eraser" at bounding box center [129, 471] width 20 height 7
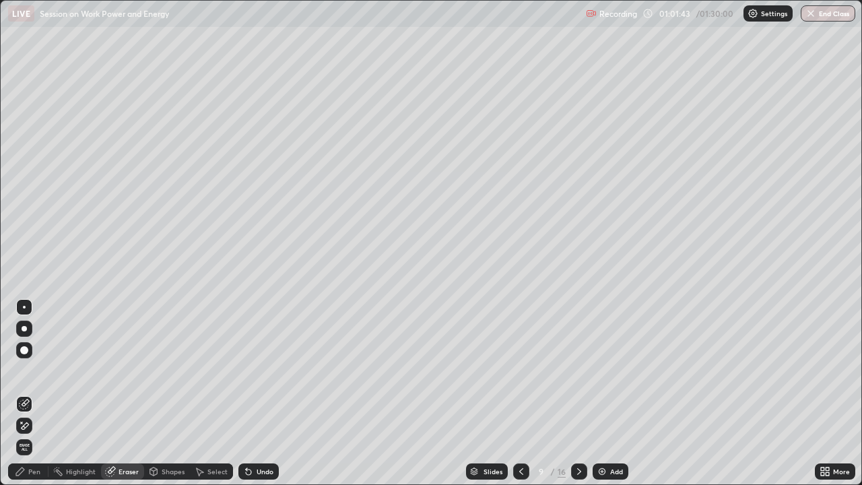
click at [32, 370] on div "Pen" at bounding box center [34, 471] width 12 height 7
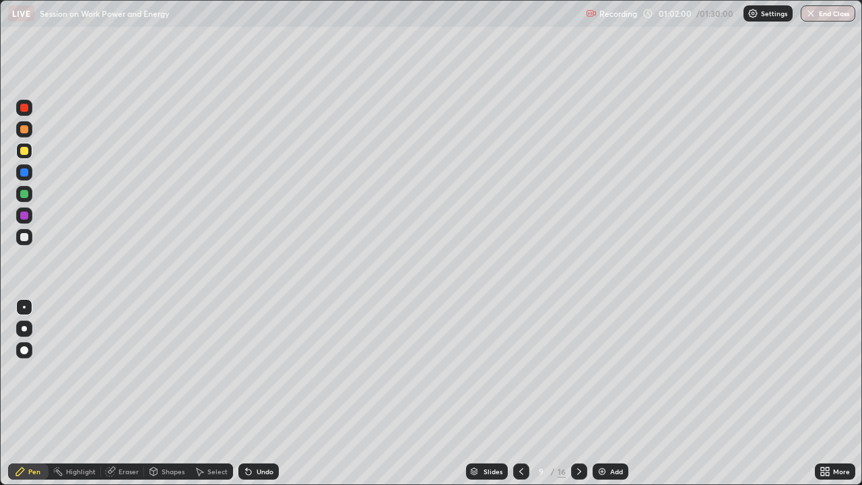
click at [28, 170] on div at bounding box center [24, 172] width 8 height 8
click at [26, 238] on div at bounding box center [24, 237] width 8 height 8
click at [259, 370] on div "Undo" at bounding box center [258, 471] width 40 height 16
click at [775, 370] on div "Slides 9 / 16 Add" at bounding box center [547, 471] width 536 height 27
click at [815, 370] on div "More" at bounding box center [835, 471] width 40 height 16
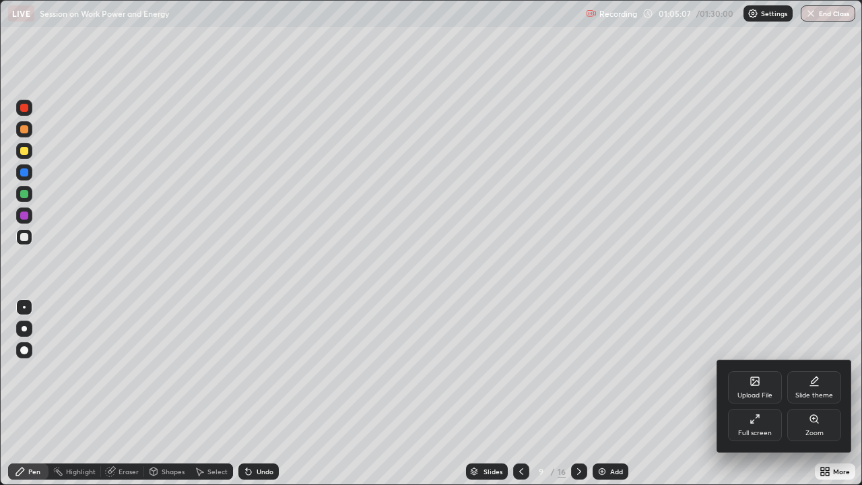
click at [33, 370] on div at bounding box center [431, 242] width 862 height 485
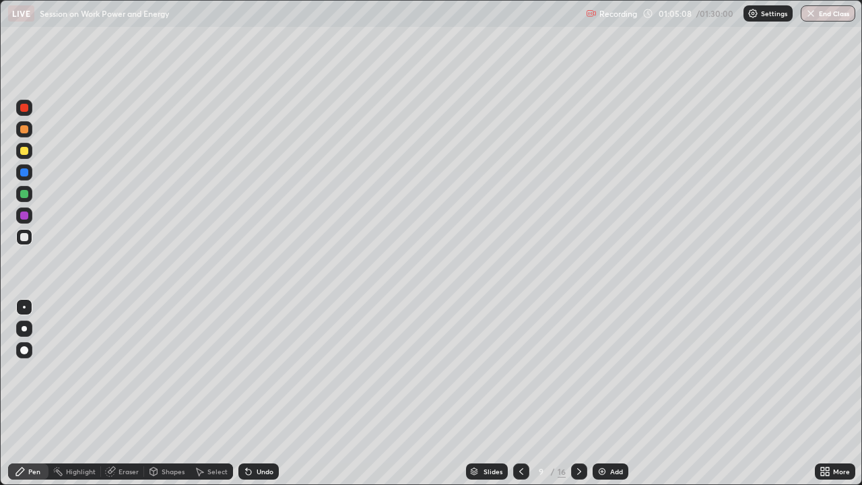
click at [22, 191] on div at bounding box center [24, 194] width 8 height 8
click at [579, 370] on icon at bounding box center [579, 471] width 11 height 11
click at [519, 370] on div at bounding box center [521, 471] width 16 height 16
click at [127, 370] on div "Eraser" at bounding box center [129, 471] width 20 height 7
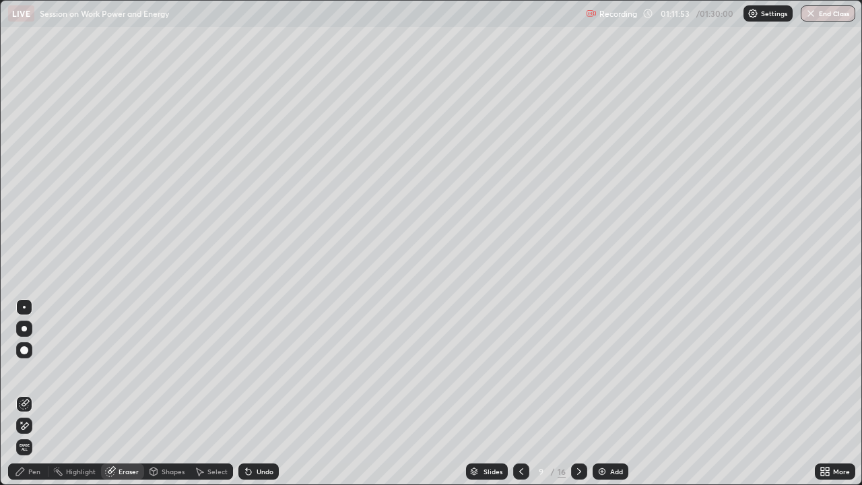
click at [578, 370] on icon at bounding box center [579, 471] width 11 height 11
click at [519, 370] on icon at bounding box center [521, 471] width 11 height 11
click at [600, 370] on img at bounding box center [602, 471] width 11 height 11
click at [29, 370] on div "Pen" at bounding box center [28, 471] width 40 height 16
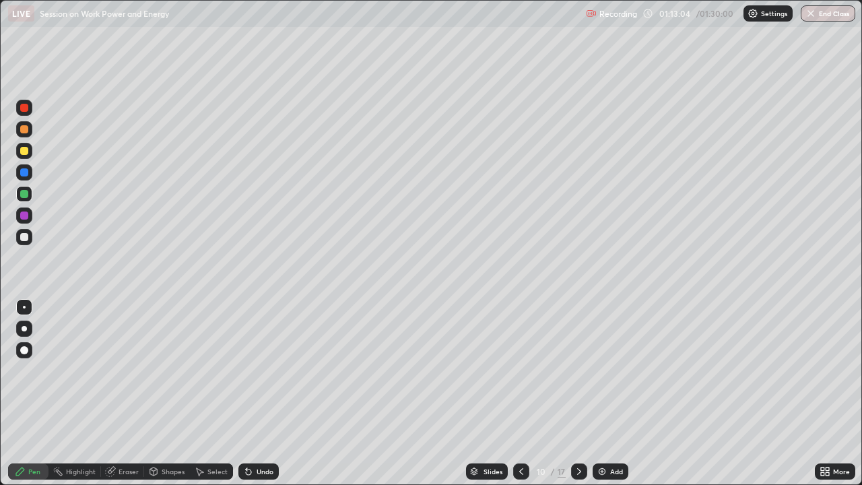
click at [26, 131] on div at bounding box center [24, 129] width 8 height 8
click at [121, 370] on div "Eraser" at bounding box center [129, 471] width 20 height 7
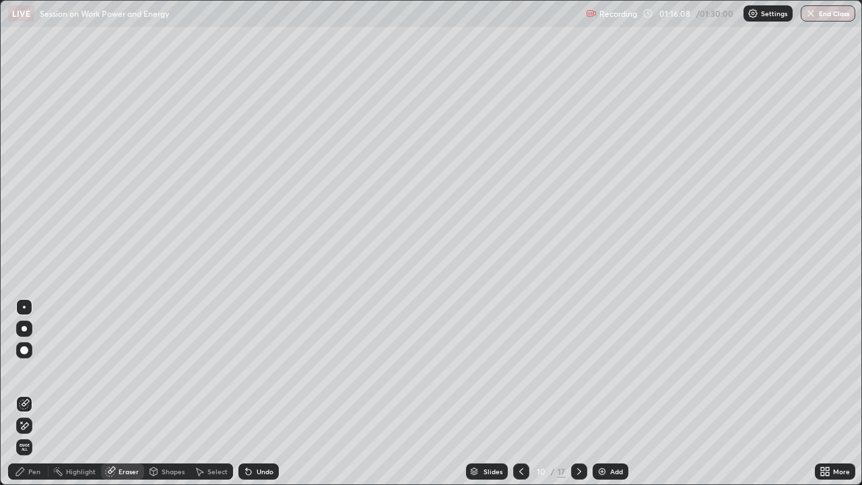
click at [30, 370] on div "Pen" at bounding box center [34, 471] width 12 height 7
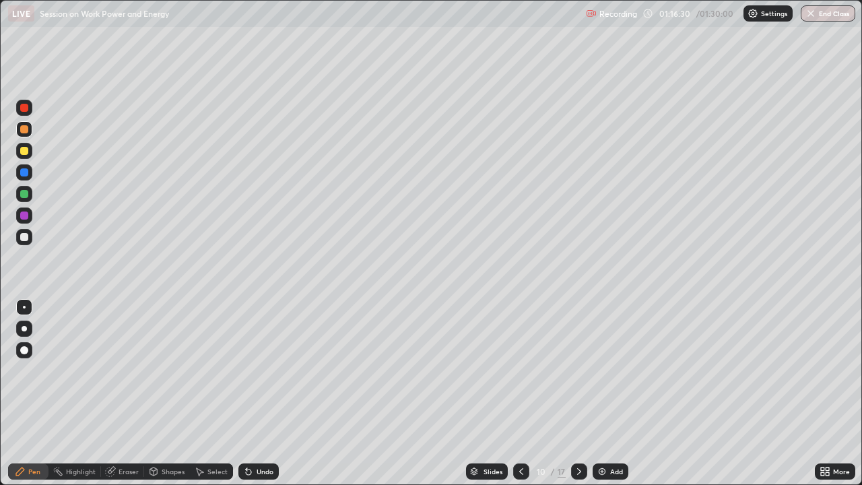
click at [125, 370] on div "Eraser" at bounding box center [122, 471] width 43 height 16
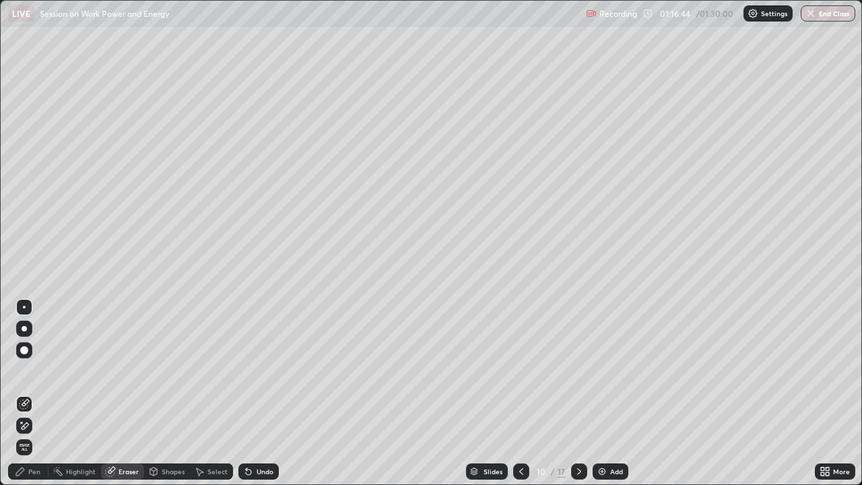
click at [28, 370] on div "Pen" at bounding box center [28, 471] width 40 height 16
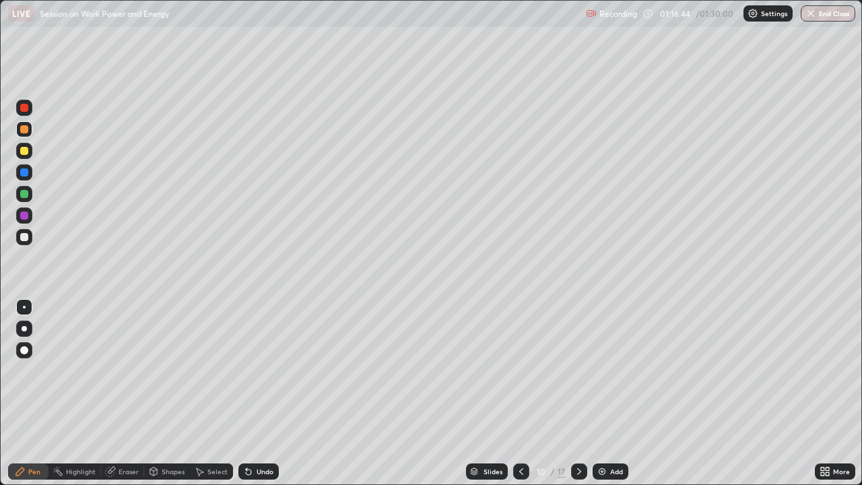
click at [32, 370] on div "Pen" at bounding box center [34, 471] width 12 height 7
click at [579, 370] on icon at bounding box center [579, 471] width 11 height 11
click at [520, 370] on icon at bounding box center [521, 471] width 11 height 11
click at [578, 370] on icon at bounding box center [579, 471] width 11 height 11
click at [579, 370] on icon at bounding box center [579, 471] width 11 height 11
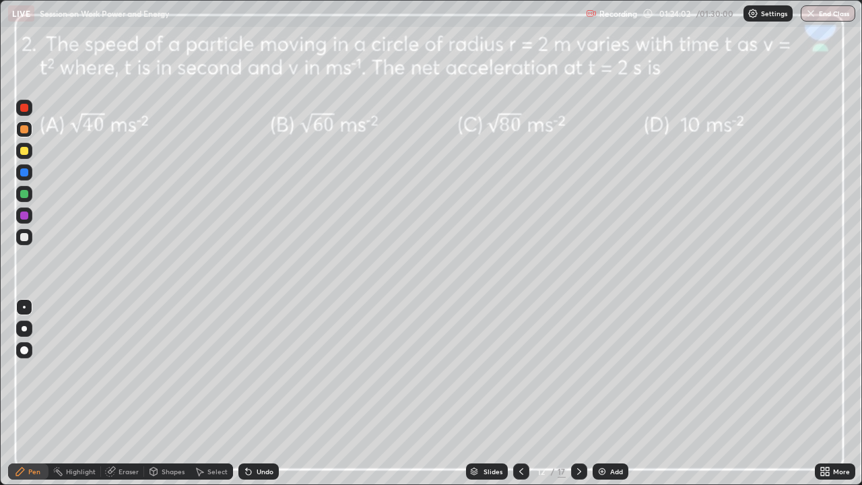
click at [578, 370] on icon at bounding box center [579, 471] width 11 height 11
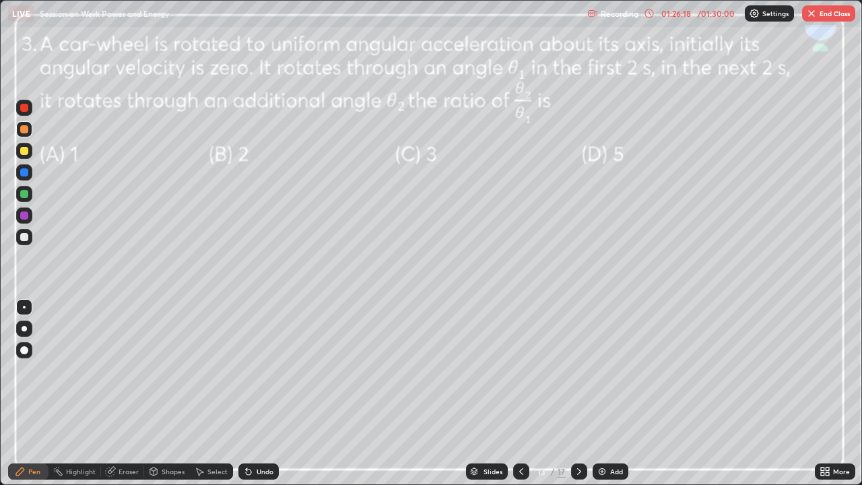
click at [580, 370] on icon at bounding box center [579, 471] width 11 height 11
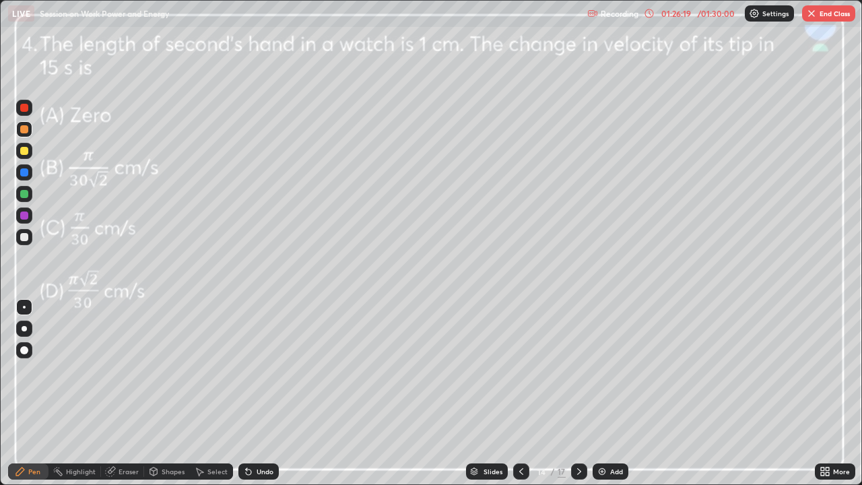
click at [578, 370] on icon at bounding box center [579, 471] width 11 height 11
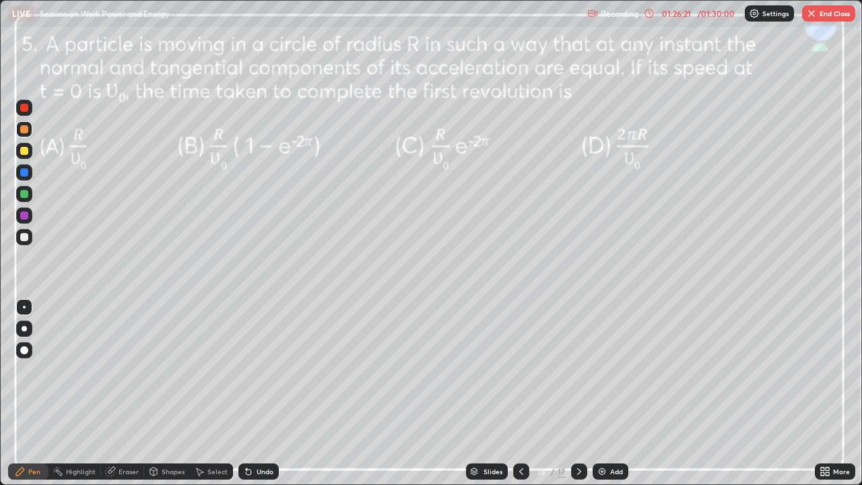
click at [579, 370] on icon at bounding box center [579, 471] width 11 height 11
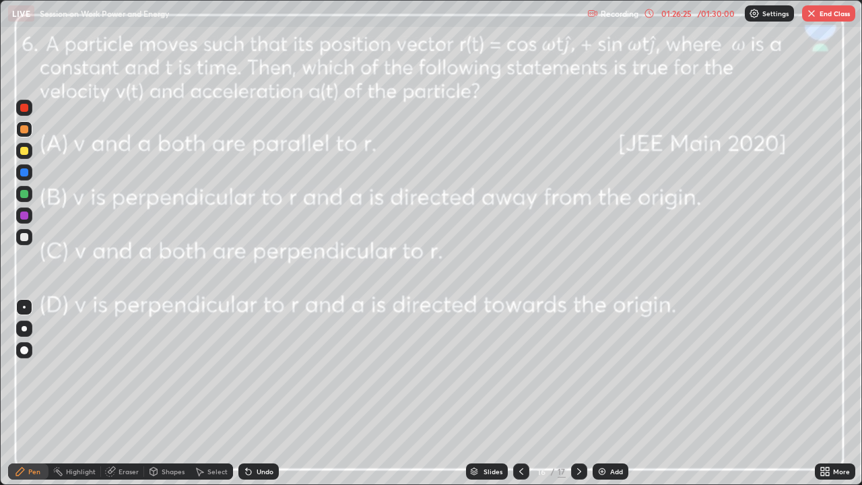
click at [523, 370] on icon at bounding box center [521, 471] width 11 height 11
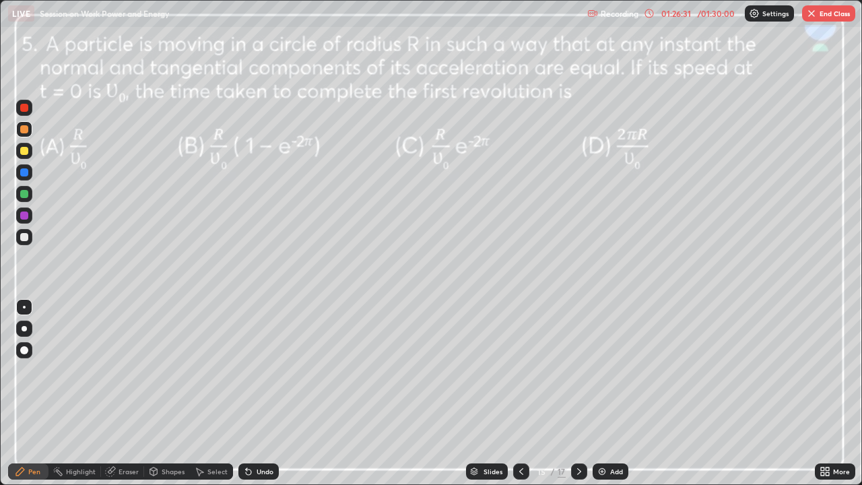
click at [65, 24] on div "LIVE Session on Work Power and Energy" at bounding box center [295, 13] width 574 height 27
click at [578, 370] on icon at bounding box center [579, 471] width 11 height 11
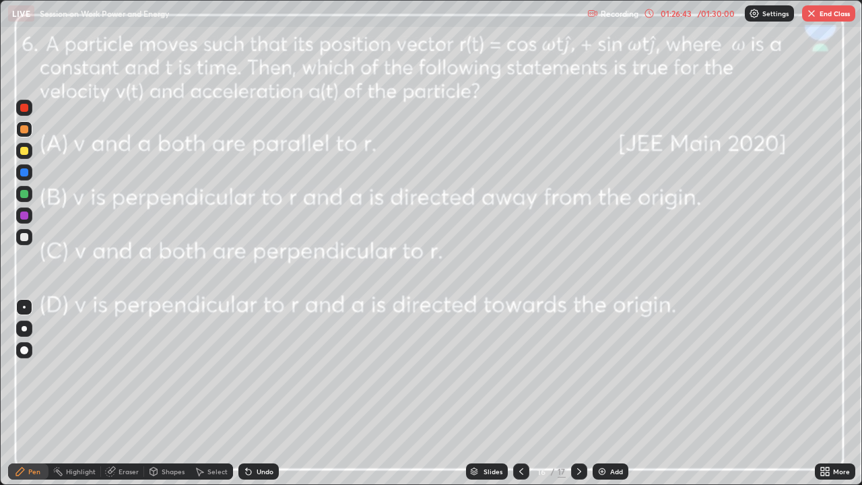
click at [579, 370] on icon at bounding box center [579, 471] width 11 height 11
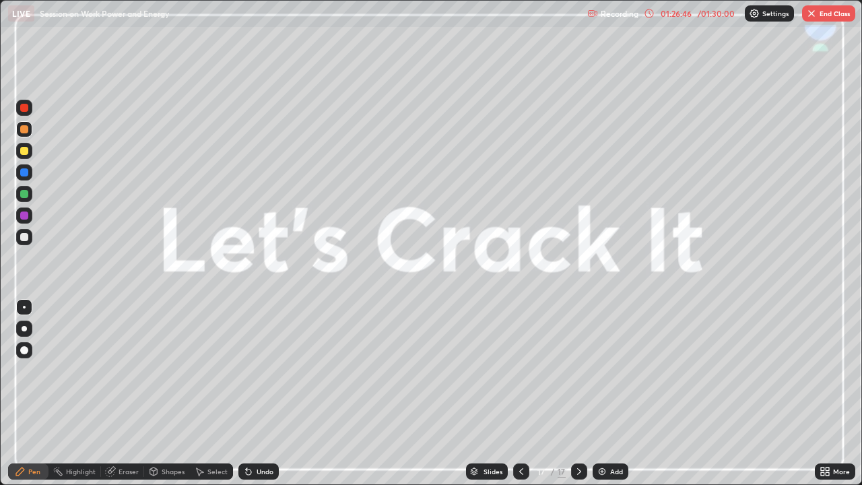
click at [830, 16] on button "End Class" at bounding box center [828, 13] width 53 height 16
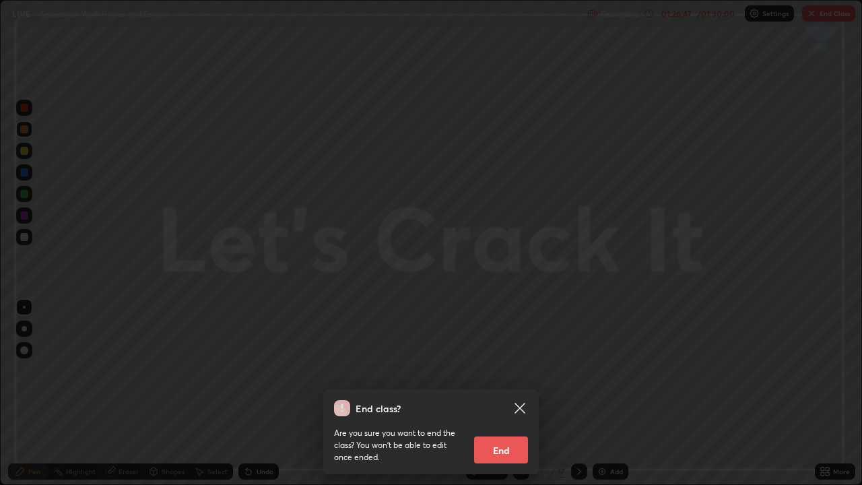
click at [509, 370] on button "End" at bounding box center [501, 450] width 54 height 27
